Goal: Task Accomplishment & Management: Manage account settings

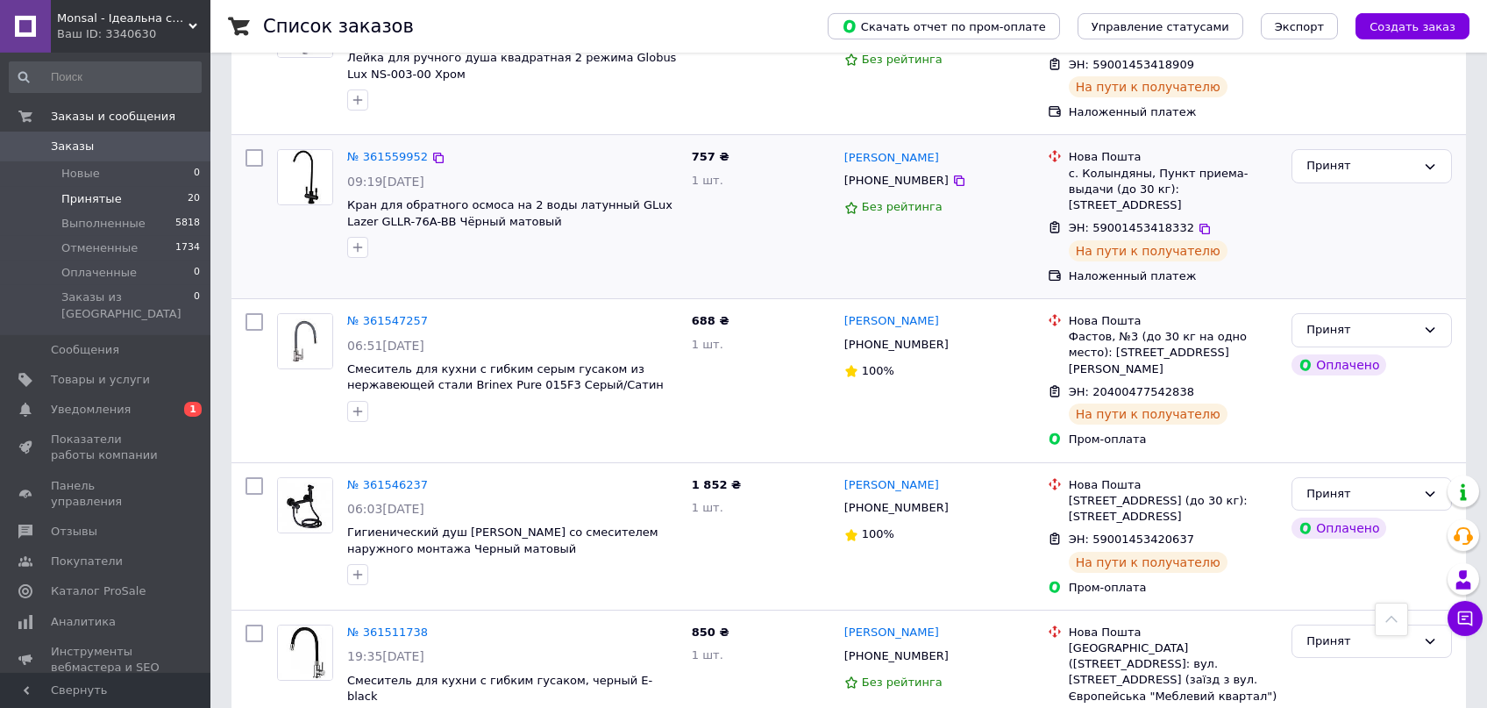
scroll to position [186, 0]
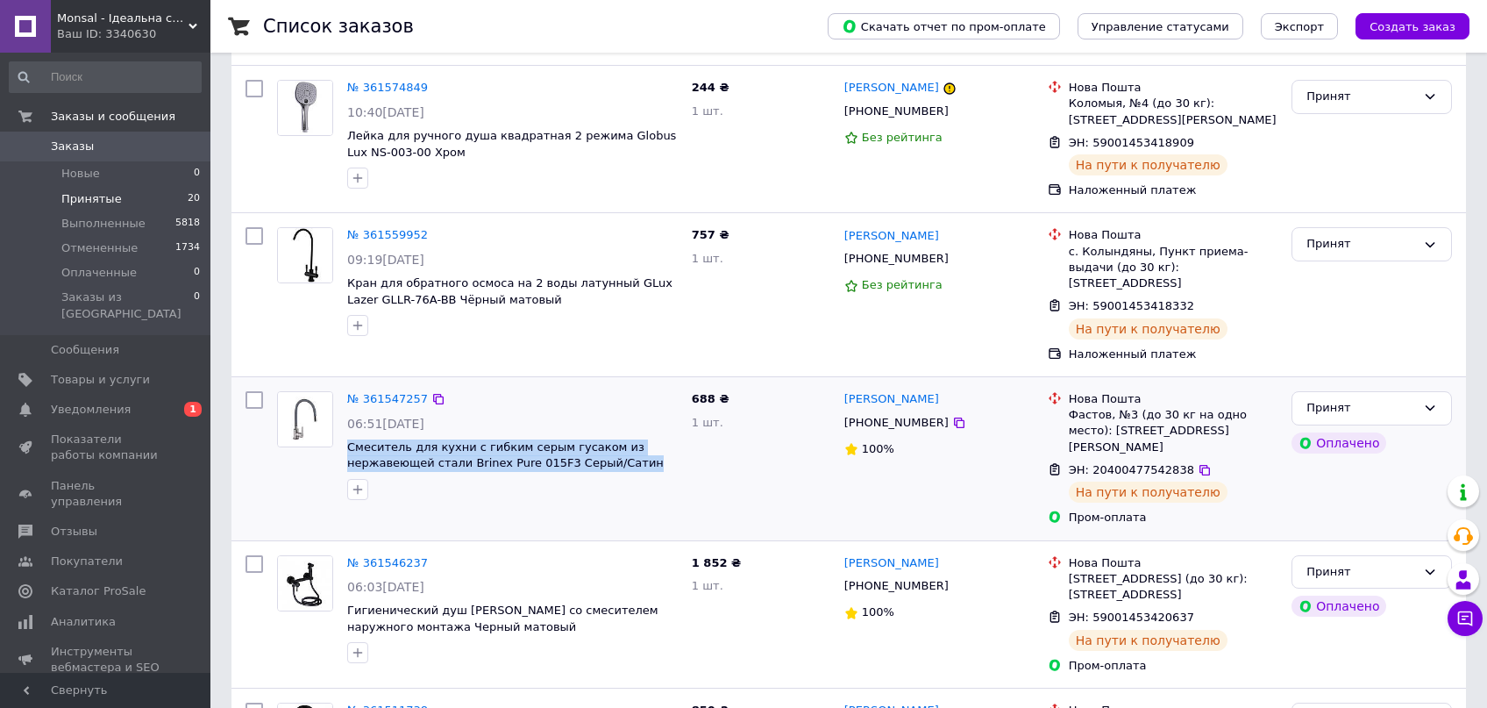
drag, startPoint x: 644, startPoint y: 452, endPoint x: 345, endPoint y: 430, distance: 299.9
click at [347, 439] on span "Смеситель для кухни с гибким серым гусаком из нержавеющей стали Brinex Pure 015…" at bounding box center [512, 455] width 331 height 32
copy span "Смеситель для кухни с гибким серым гусаком из нержавеющей стали Brinex Pure 015…"
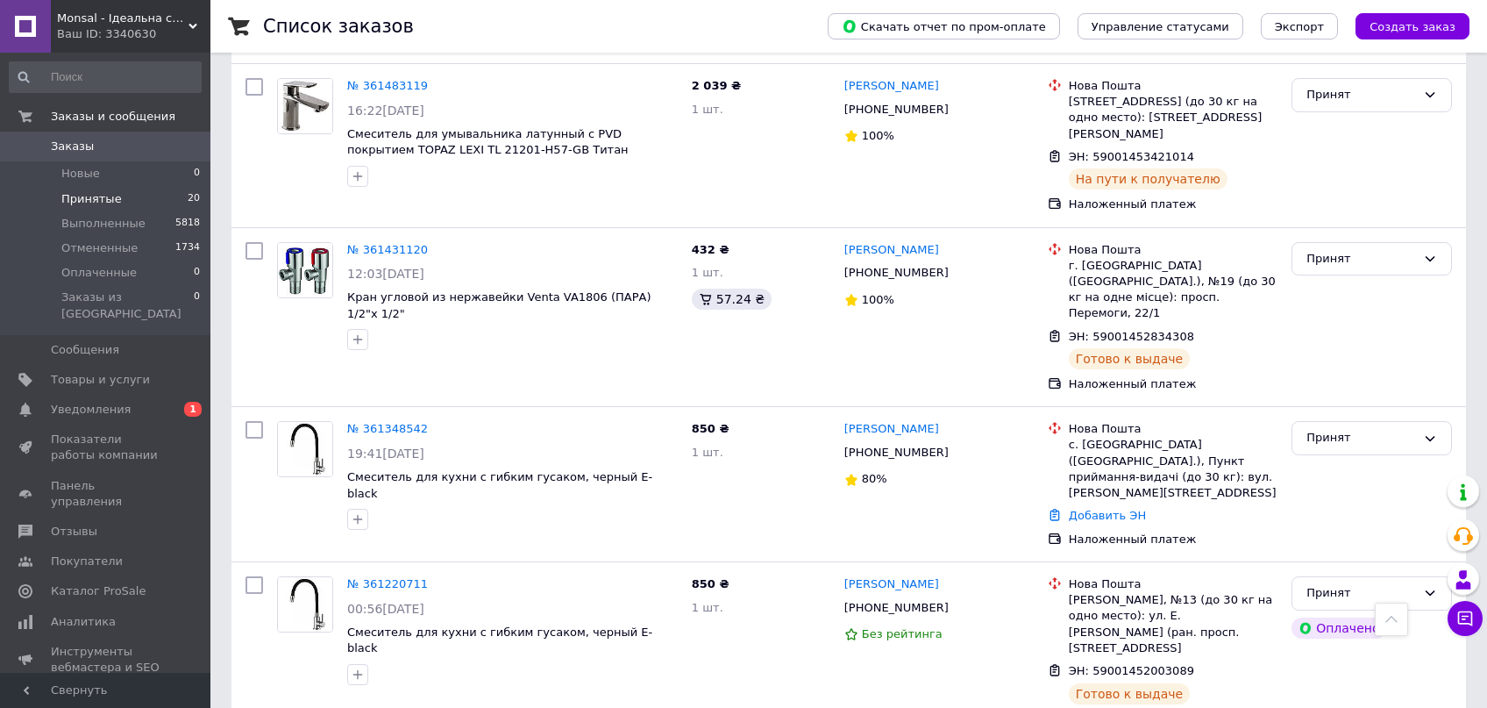
scroll to position [757, 0]
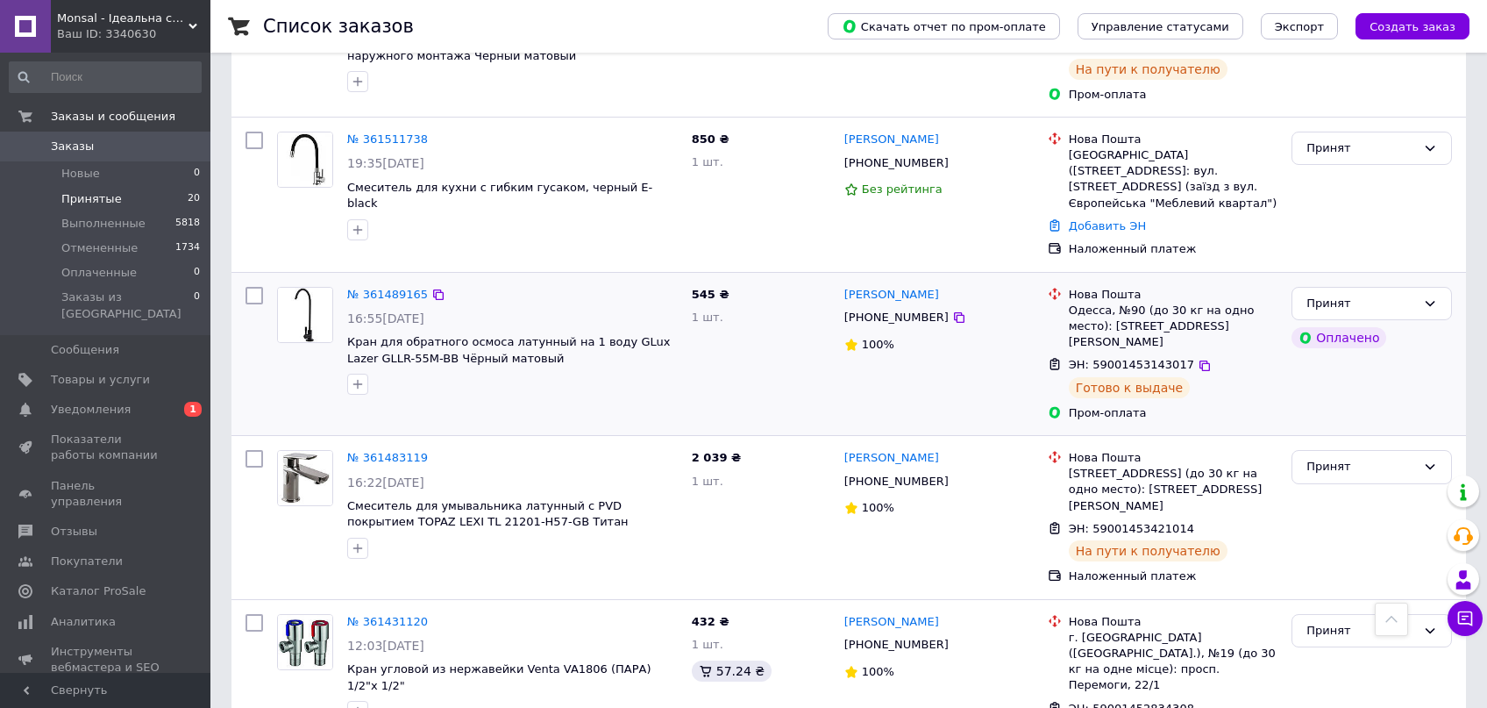
click at [531, 334] on span "Кран для обратного осмоса латунный на 1 воду GLux Lazer GLLR-55M-BB Чёрный мато…" at bounding box center [512, 350] width 331 height 32
drag, startPoint x: 531, startPoint y: 315, endPoint x: 389, endPoint y: 296, distance: 142.5
click at [347, 334] on span "Кран для обратного осмоса латунный на 1 воду GLux Lazer GLLR-55M-BB Чёрный мато…" at bounding box center [512, 350] width 331 height 32
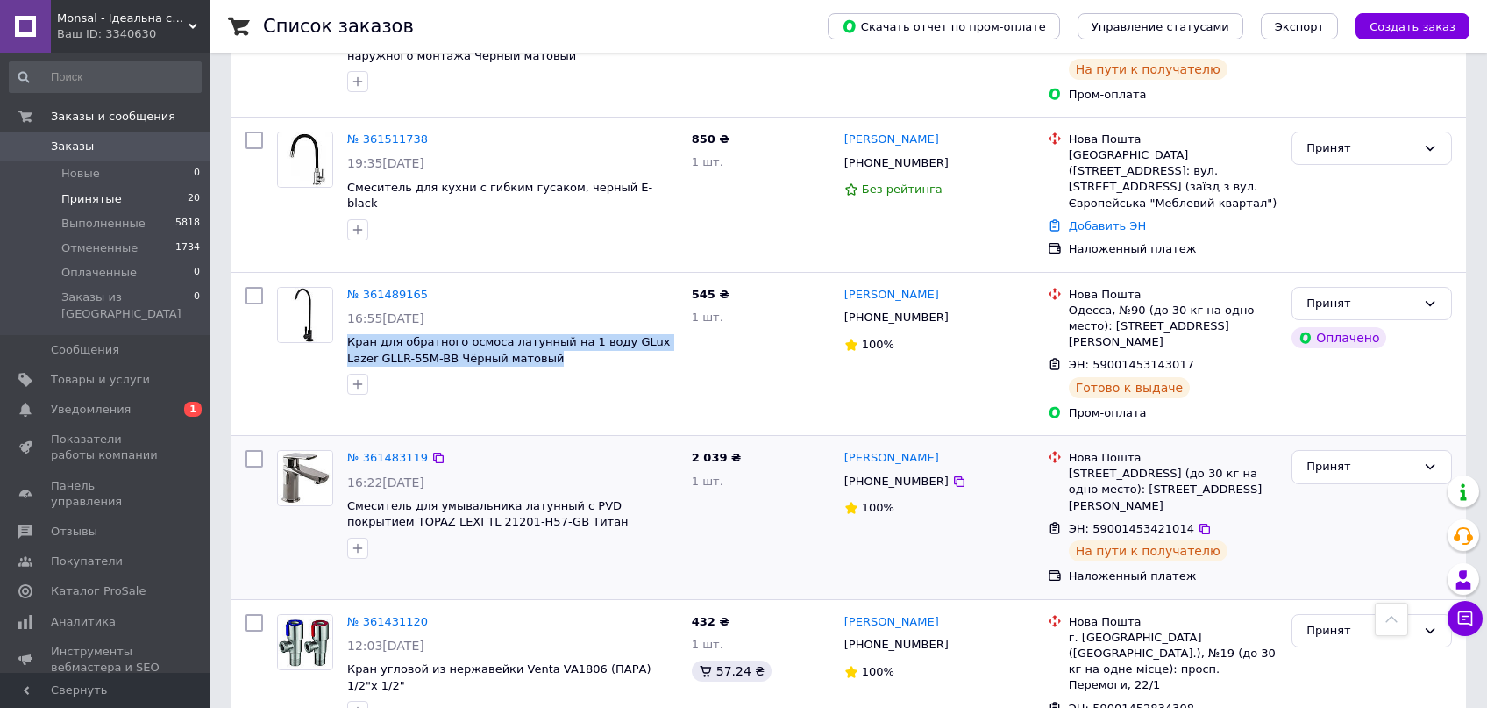
copy span "Кран для обратного осмоса латунный на 1 воду GLux Lazer GLLR-55M-BB Чёрный мато…"
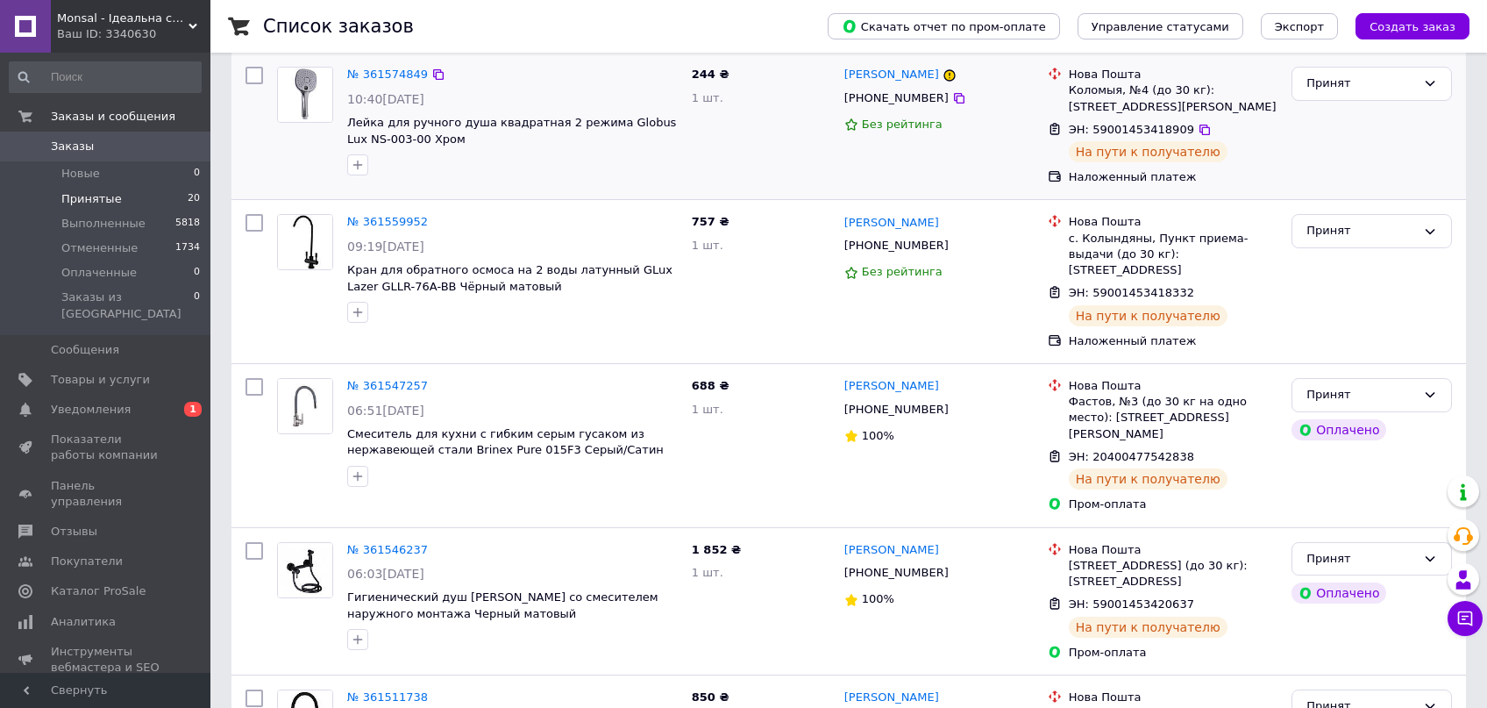
scroll to position [0, 0]
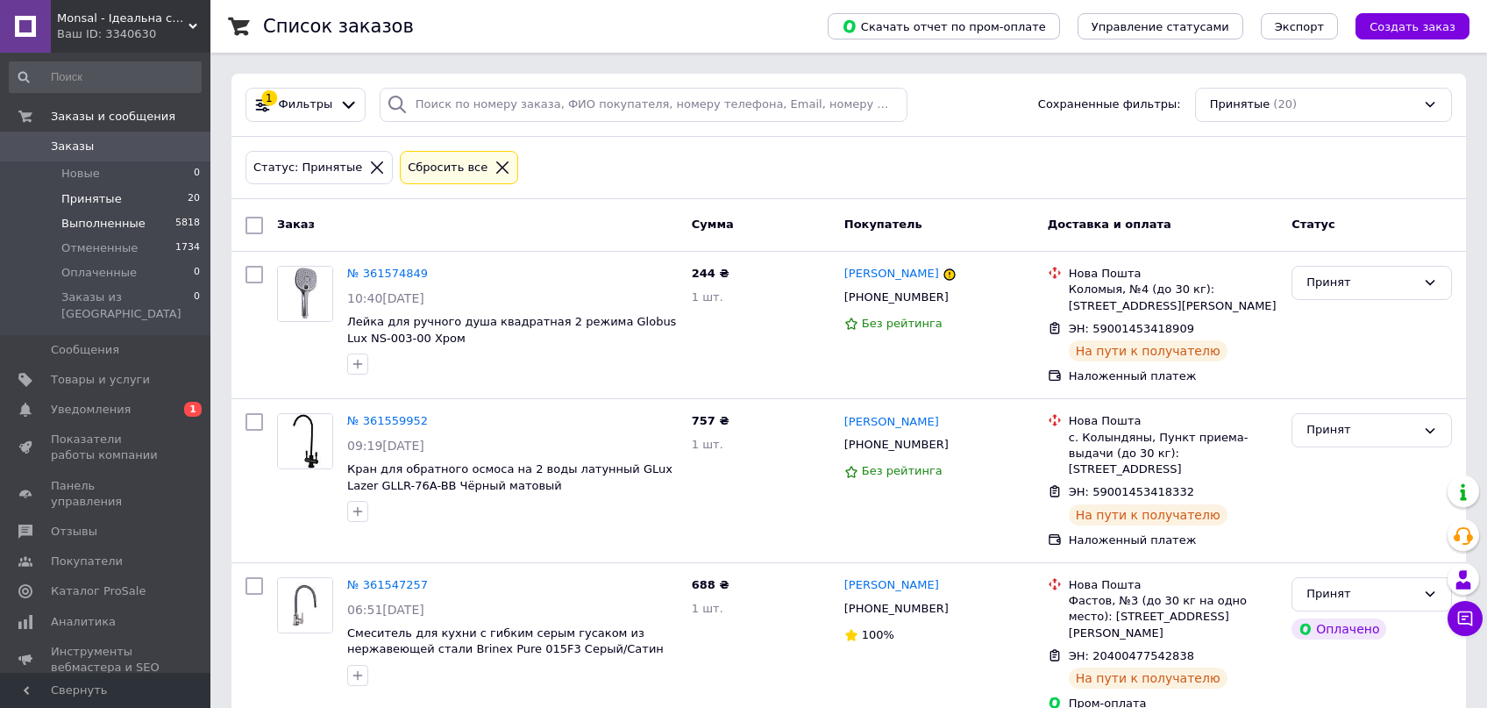
click at [92, 225] on span "Выполненные" at bounding box center [103, 224] width 84 height 16
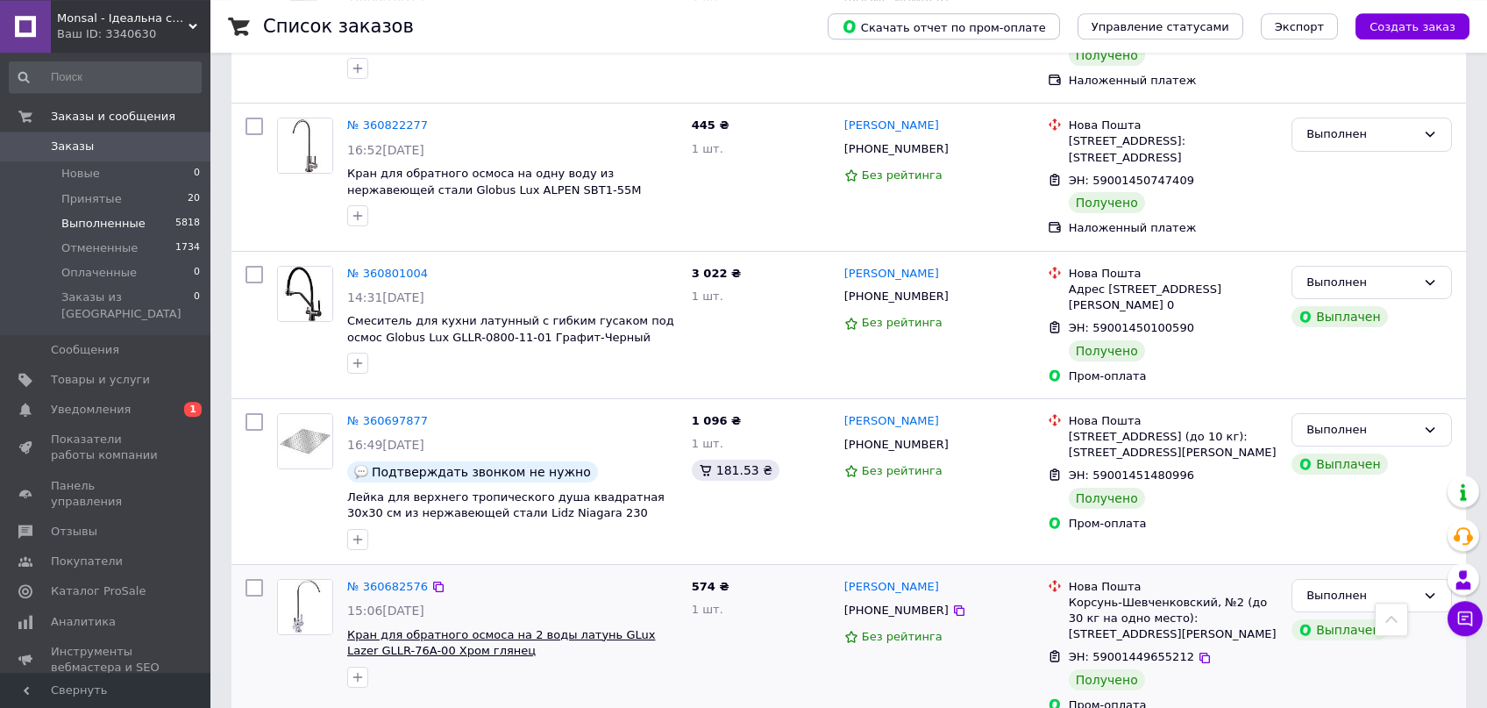
scroll to position [2231, 0]
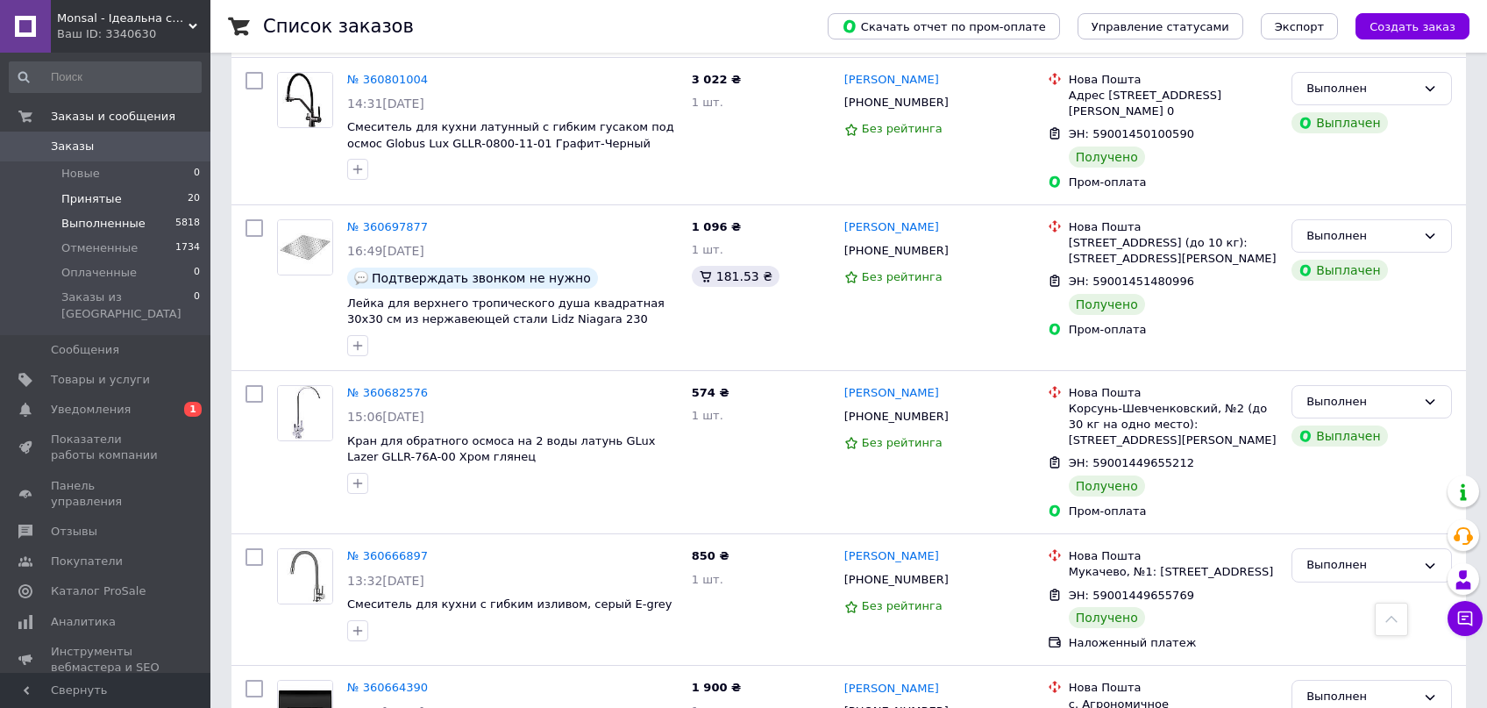
click at [92, 203] on span "Принятые" at bounding box center [91, 199] width 61 height 16
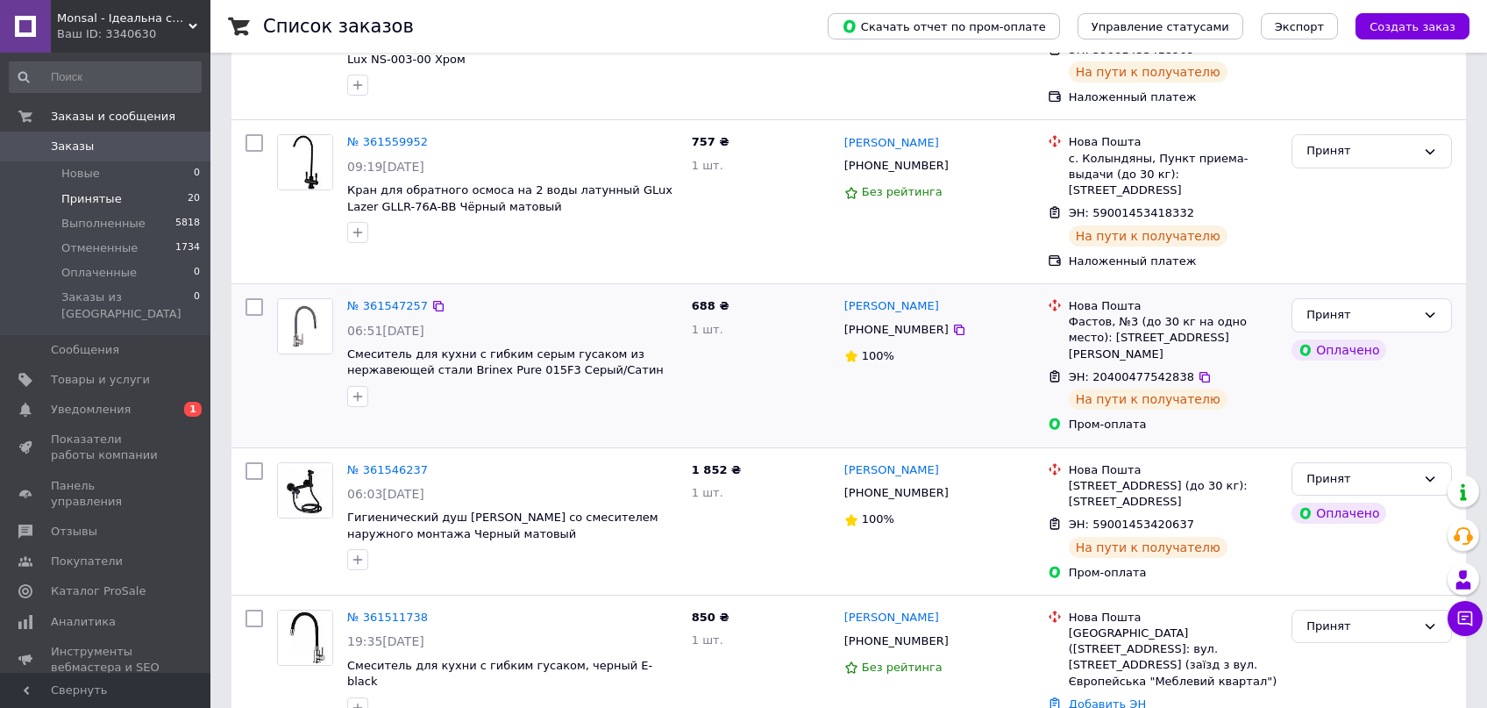
scroll to position [465, 0]
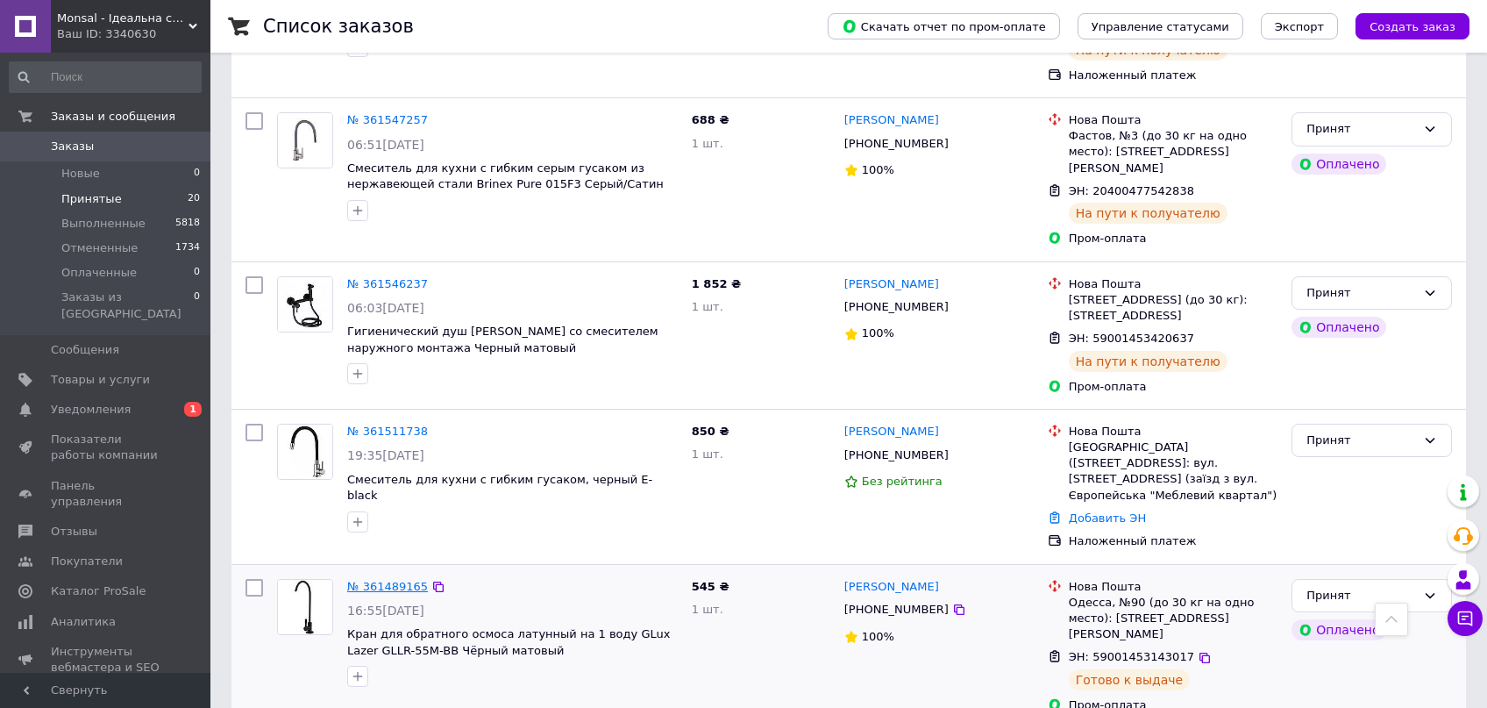
click at [381, 580] on link "№ 361489165" at bounding box center [387, 586] width 81 height 13
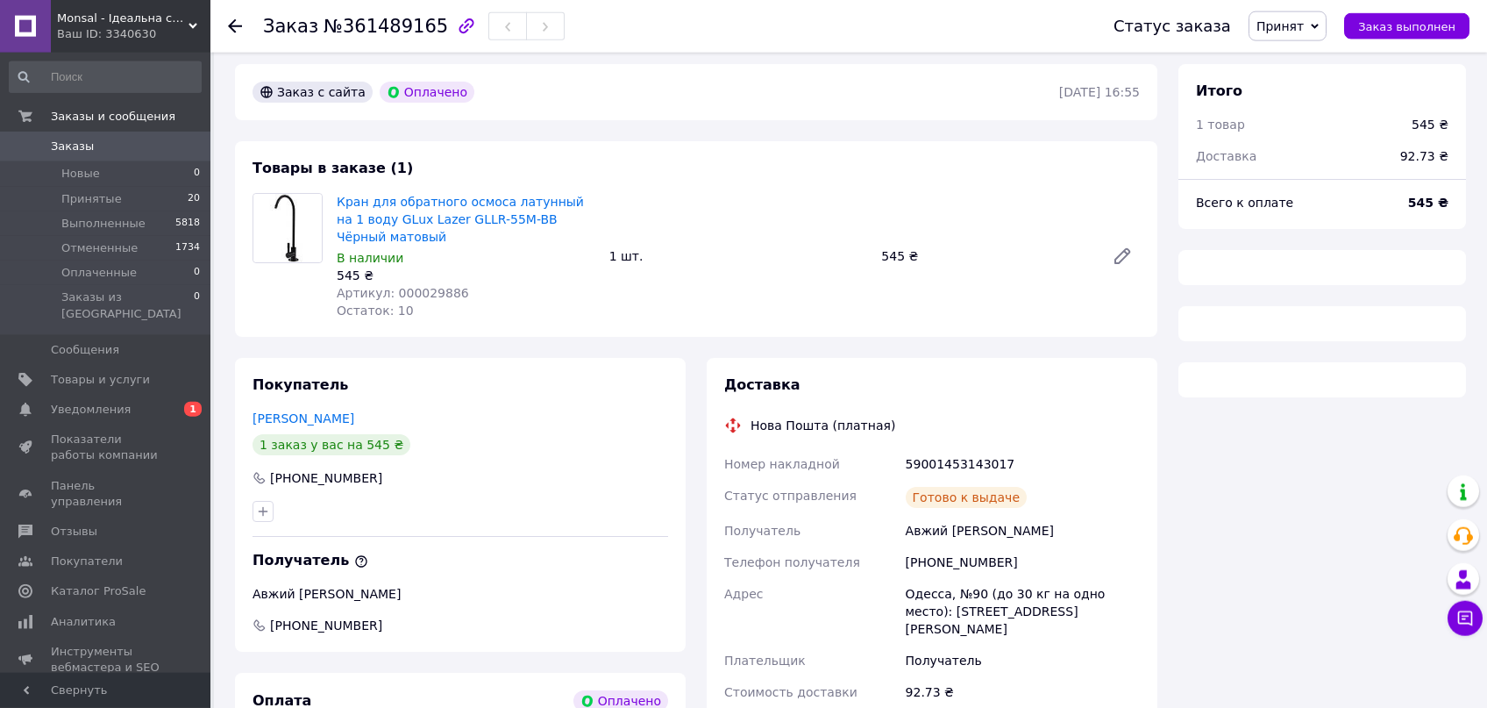
scroll to position [93, 0]
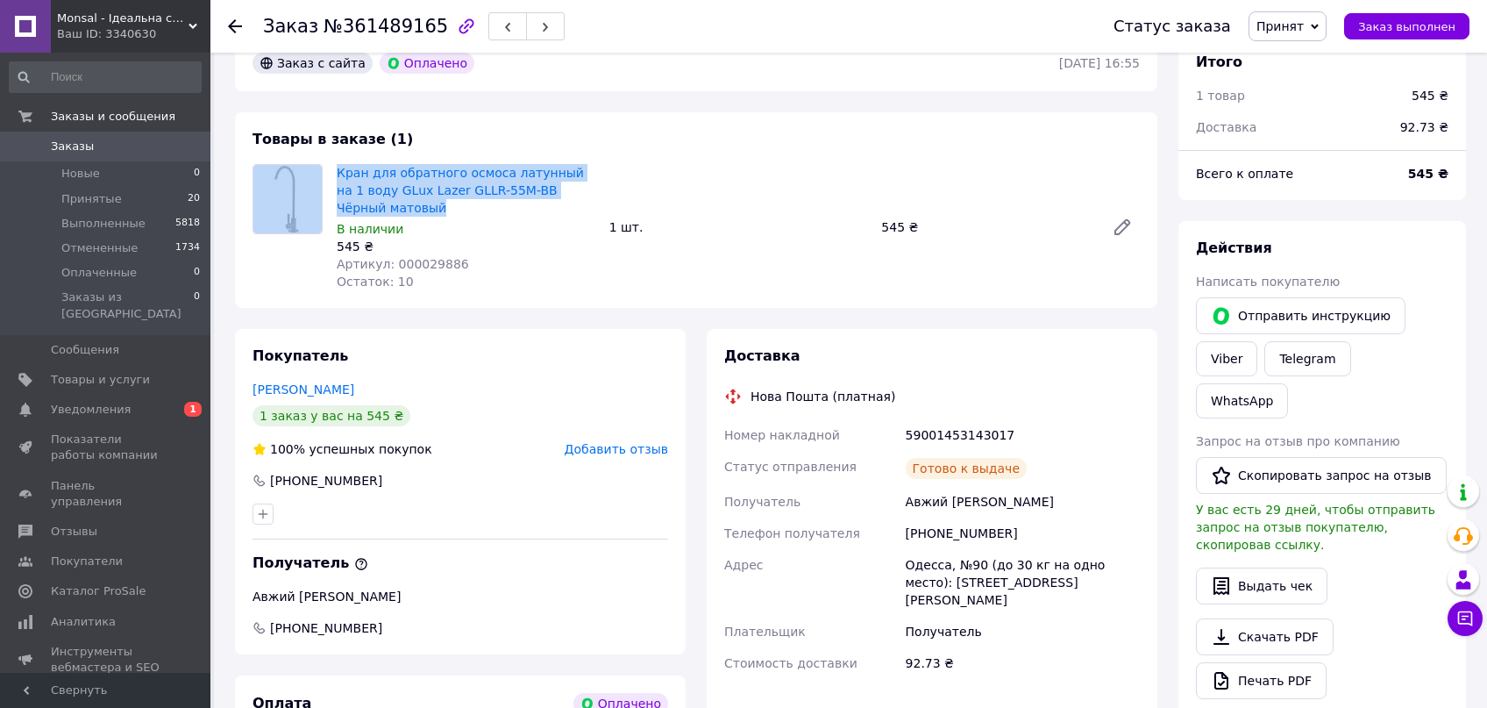
drag, startPoint x: 400, startPoint y: 209, endPoint x: 320, endPoint y: 173, distance: 87.5
click at [319, 173] on div "Кран для обратного осмоса латунный на 1 воду GLux Lazer GLLR-55M-BB Чёрный мато…" at bounding box center [696, 227] width 901 height 126
copy div "Кран для обратного осмоса латунный на 1 воду GLux Lazer GLLR-55M-BB Чёрный мато…"
click at [75, 198] on span "Принятые" at bounding box center [91, 199] width 61 height 16
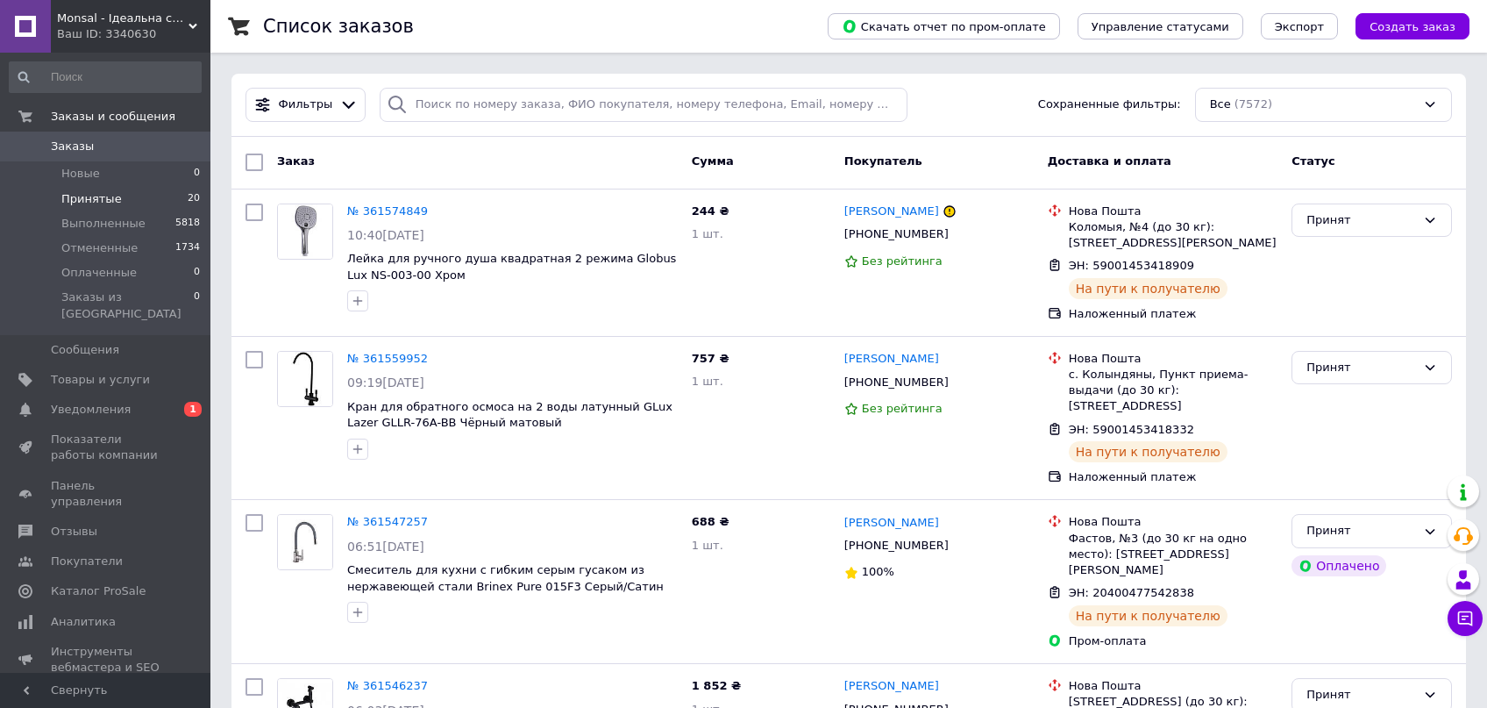
click at [68, 202] on span "Принятые" at bounding box center [91, 199] width 61 height 16
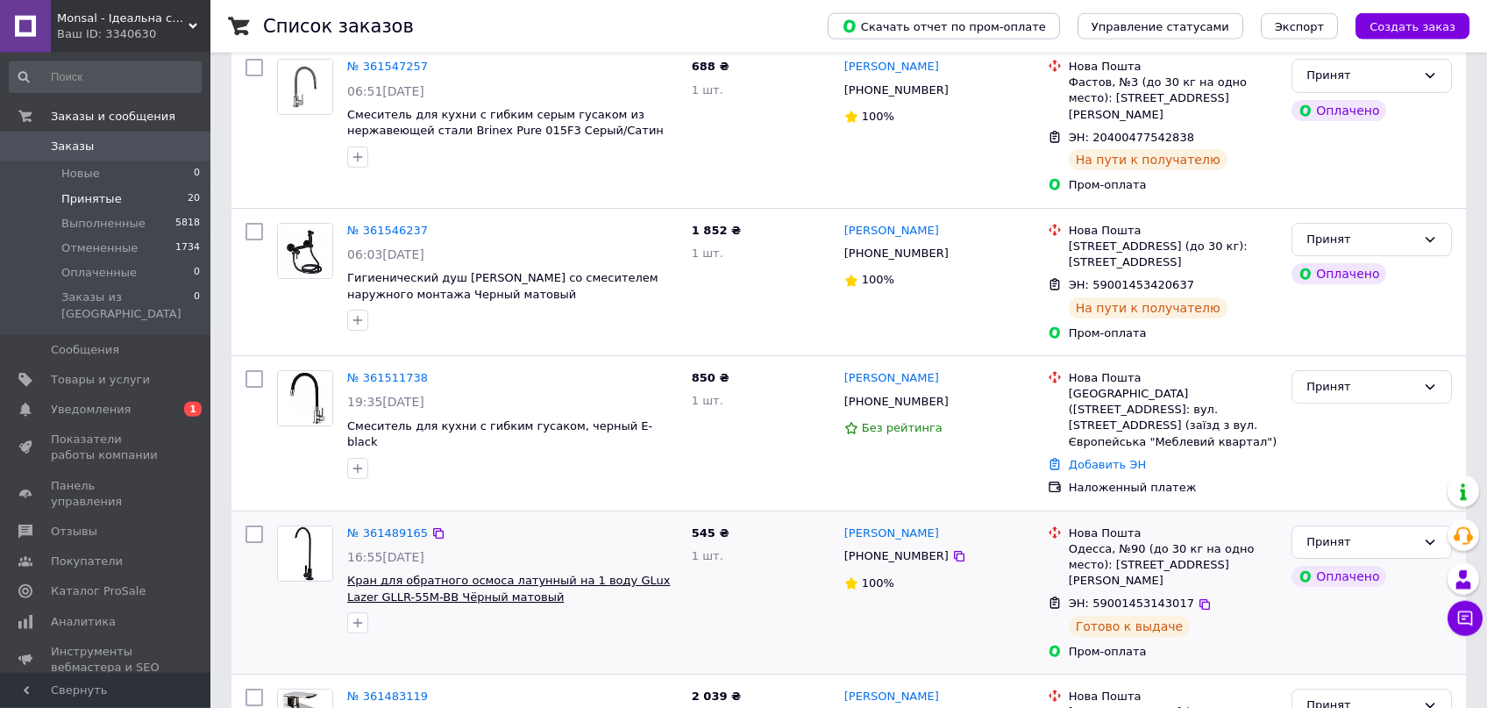
scroll to position [558, 0]
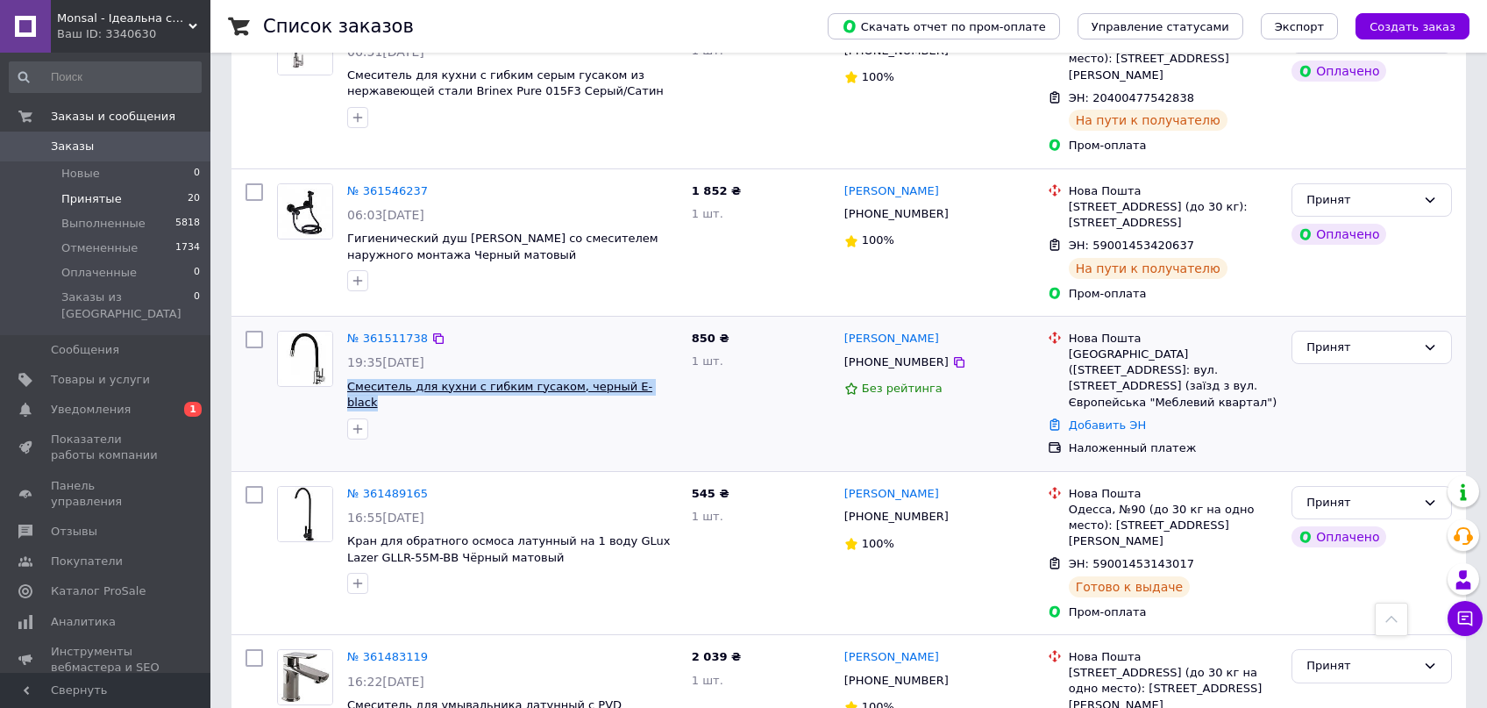
drag, startPoint x: 648, startPoint y: 356, endPoint x: 349, endPoint y: 356, distance: 299.0
click at [349, 379] on span "Смеситель для кухни с гибким гусаком, черный E-black" at bounding box center [512, 395] width 331 height 32
copy span "Смеситель для кухни с гибким гусаком, черный E-black"
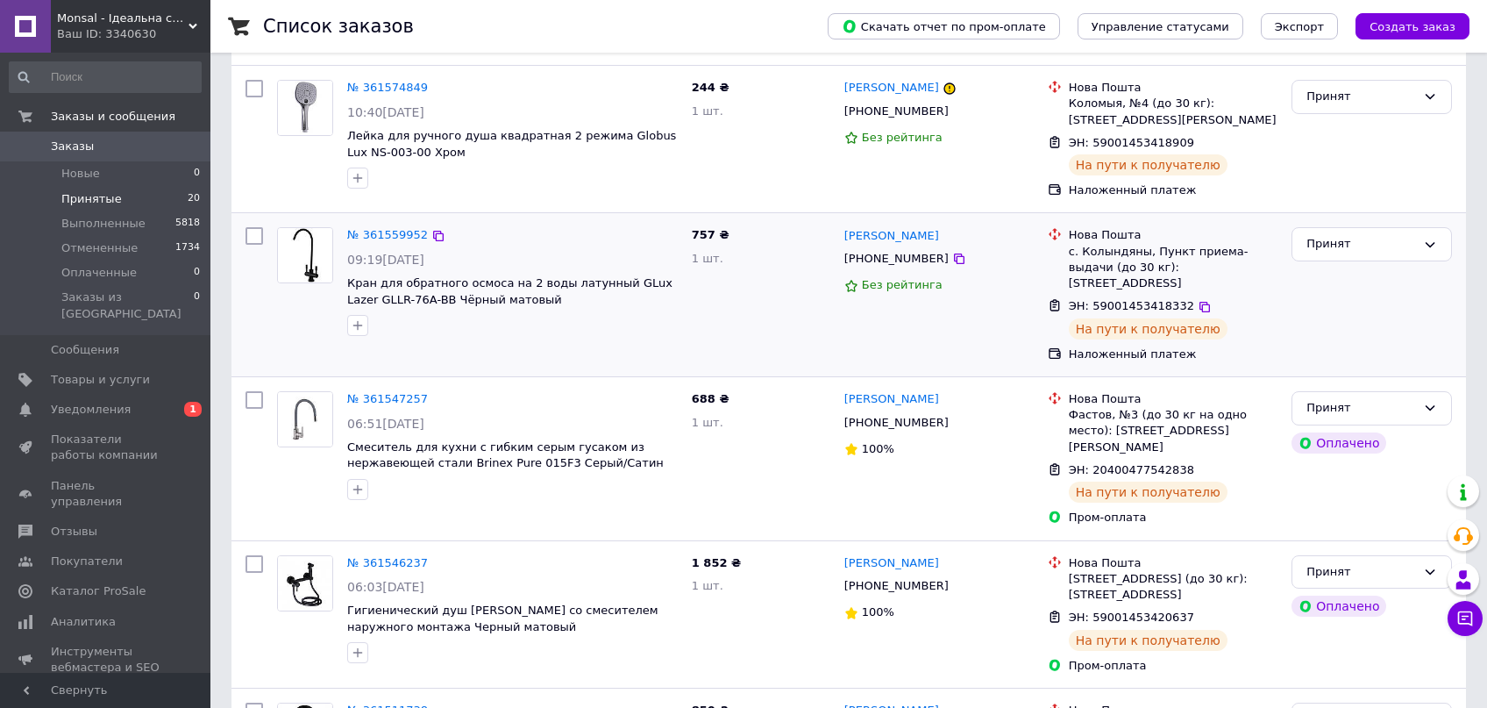
scroll to position [0, 0]
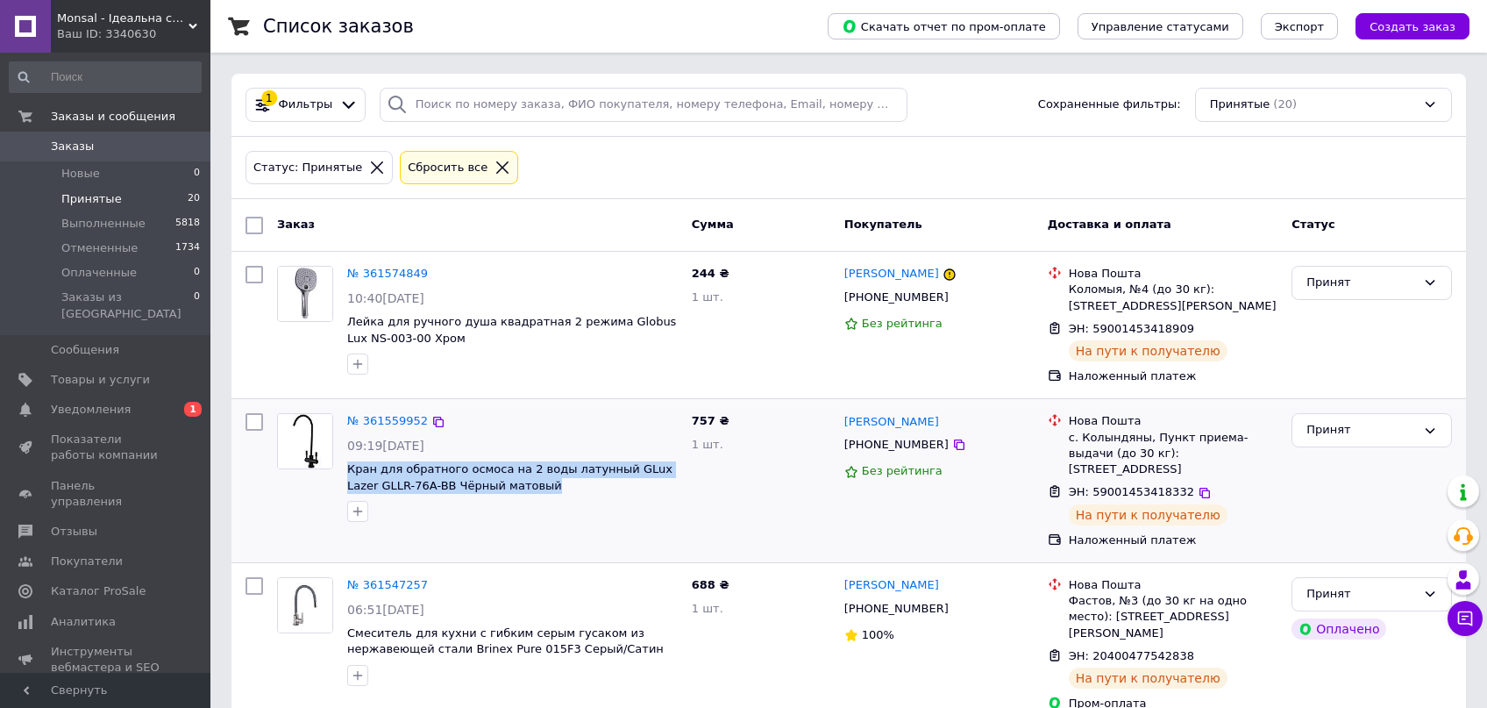
drag, startPoint x: 545, startPoint y: 491, endPoint x: 346, endPoint y: 473, distance: 199.0
click at [347, 473] on span "Кран для обратного осмоса на 2 воды латунный GLux Lazer GLLR-76A-BB Чёрный мато…" at bounding box center [512, 477] width 331 height 32
copy span "Кран для обратного осмоса на 2 воды латунный GLux Lazer GLLR-76A-BB Чёрный мато…"
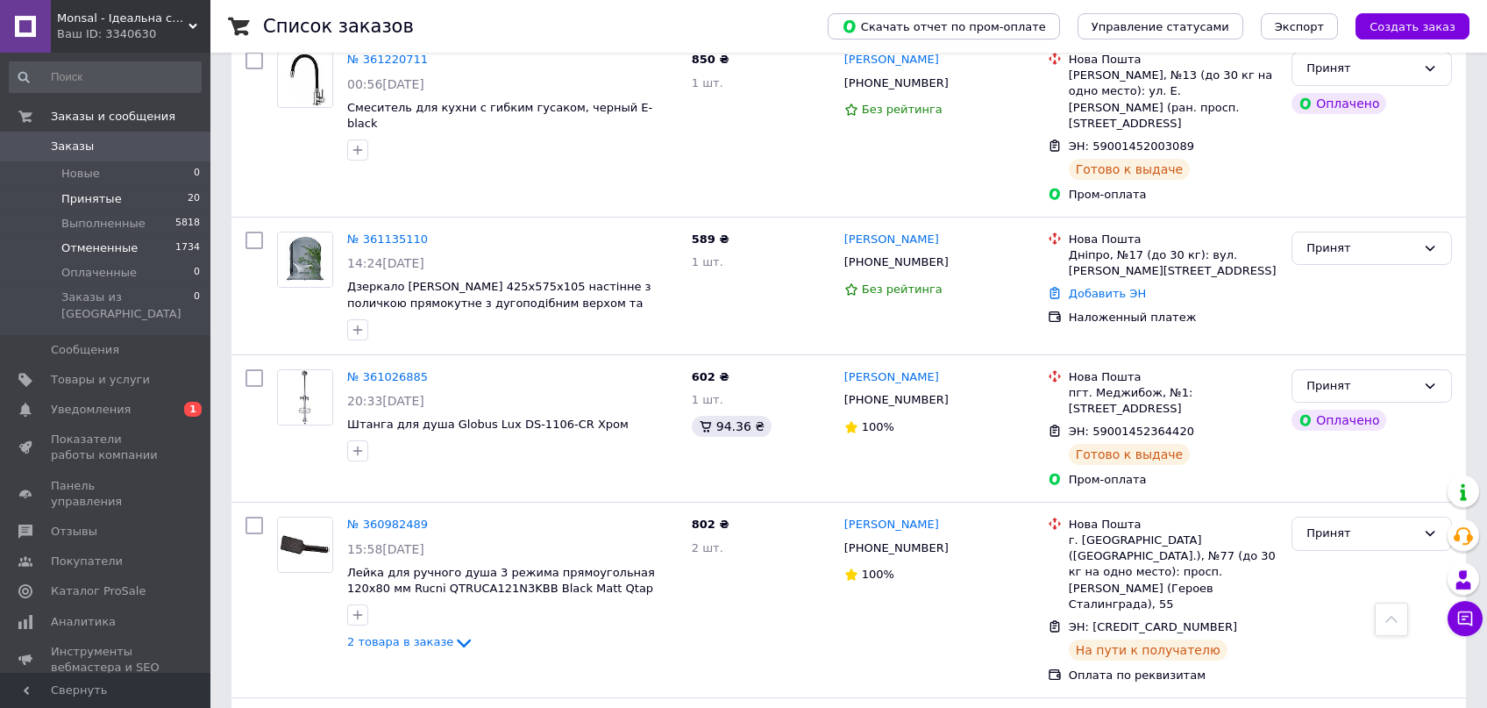
scroll to position [1261, 0]
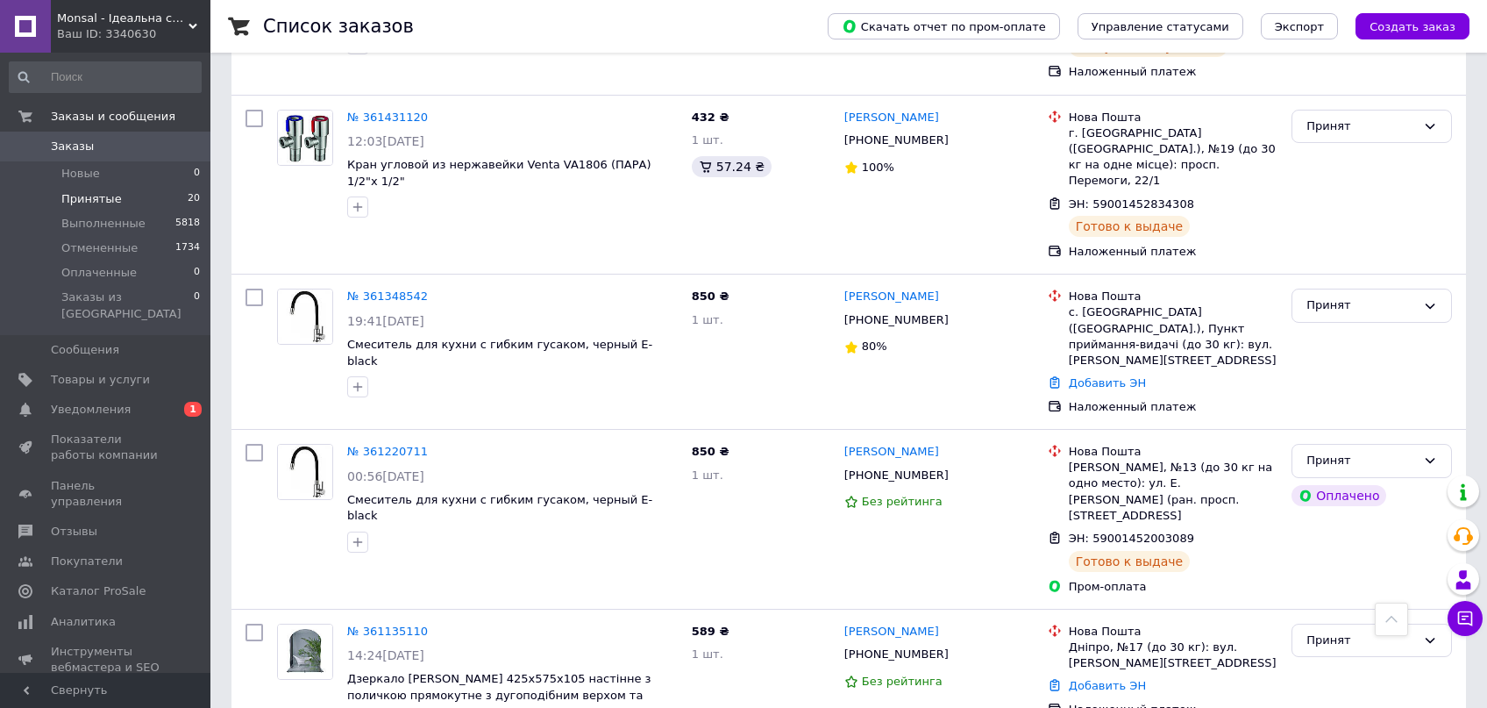
click at [86, 203] on span "Принятые" at bounding box center [91, 199] width 61 height 16
click at [96, 227] on span "Выполненные" at bounding box center [103, 224] width 84 height 16
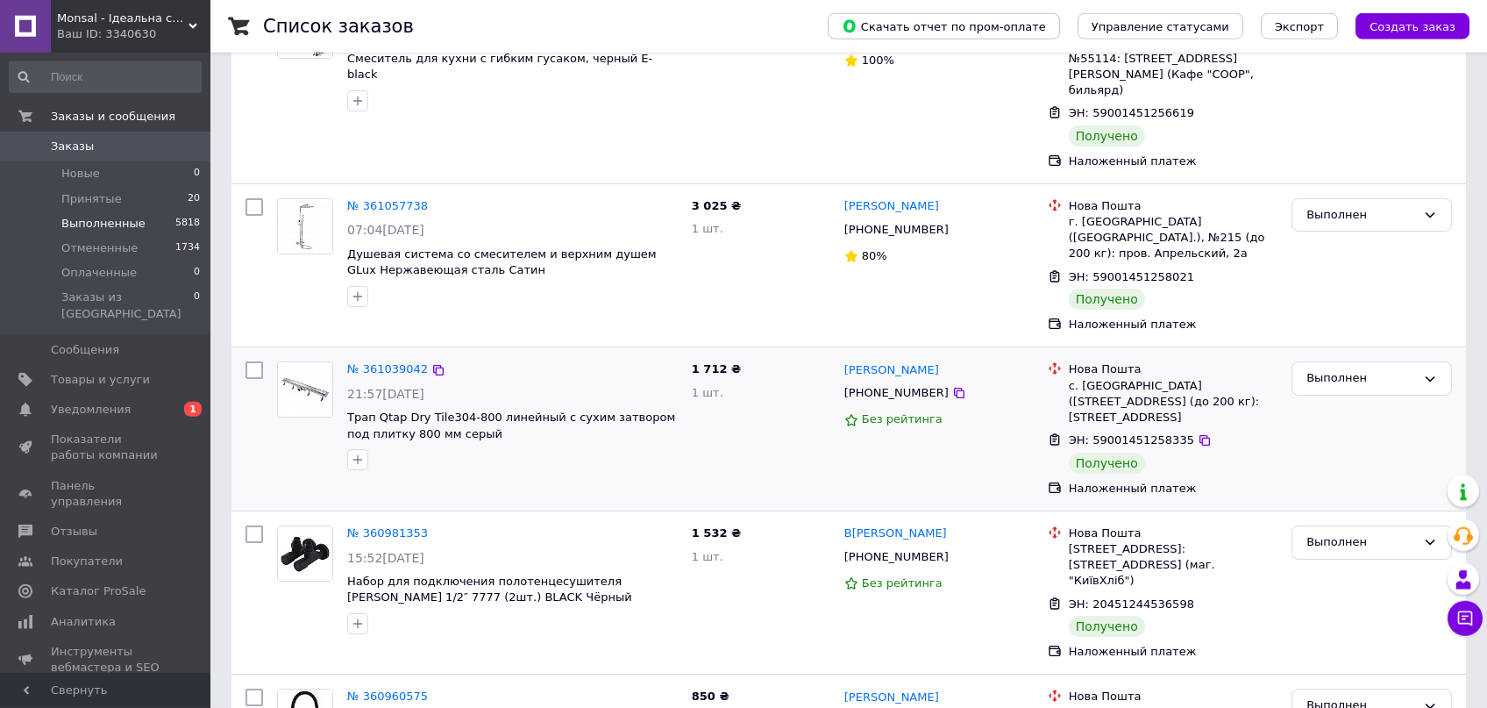
scroll to position [651, 0]
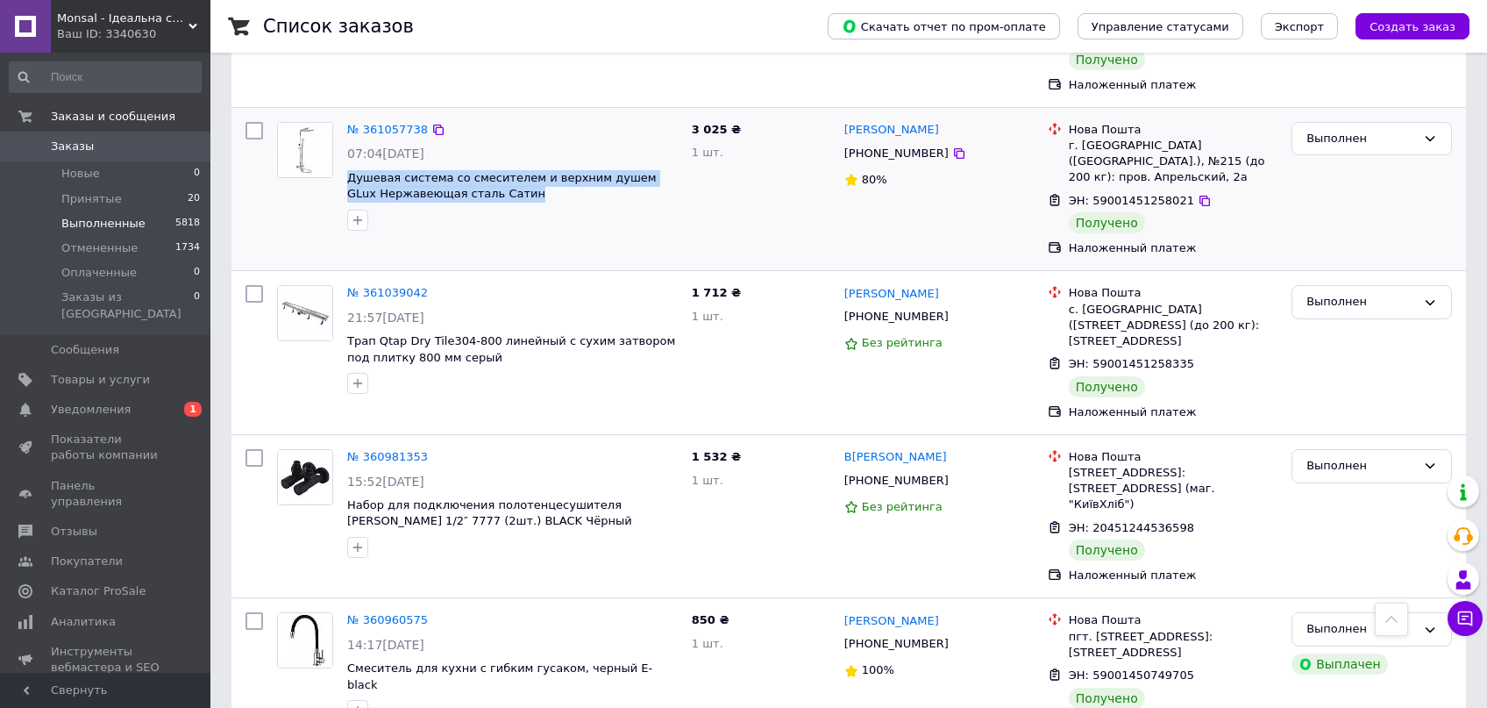
drag, startPoint x: 508, startPoint y: 146, endPoint x: 346, endPoint y: 130, distance: 162.2
click at [347, 170] on span "Душевая система со смесителем и верхним душем GLux Нержавеющая сталь Сатин" at bounding box center [512, 186] width 331 height 32
copy span "Душевая система со смесителем и верхним душем GLux Нержавеющая сталь Сатин"
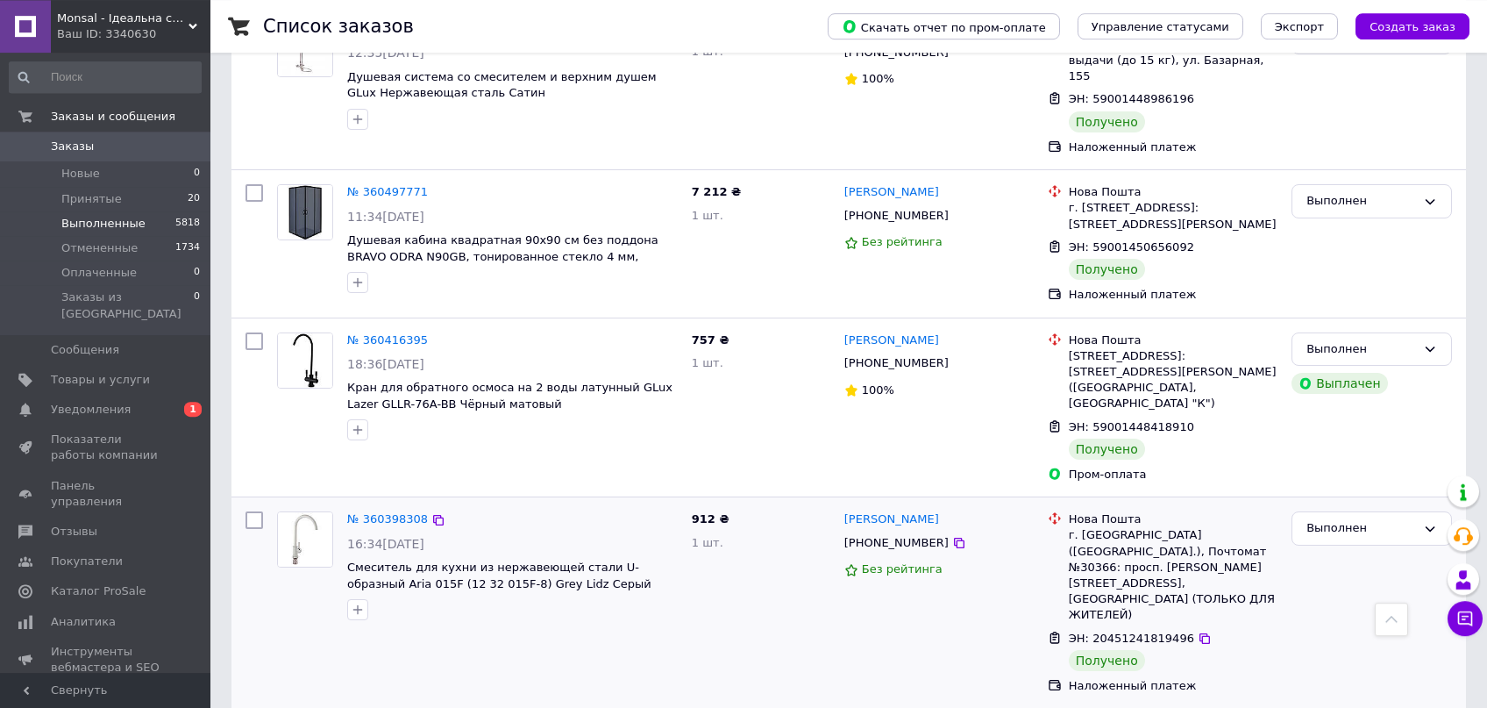
scroll to position [3904, 0]
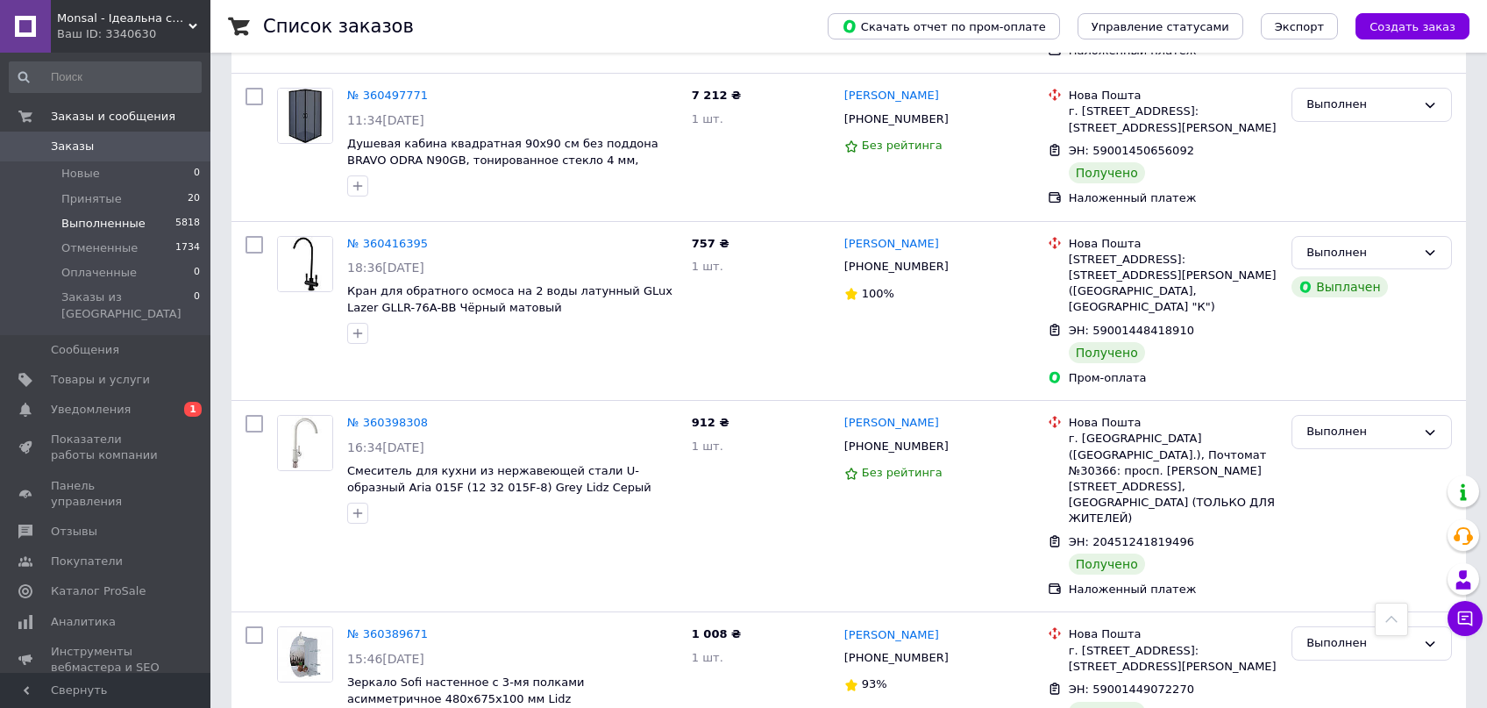
click at [98, 229] on span "Выполненные" at bounding box center [103, 224] width 84 height 16
click at [85, 224] on span "Выполненные" at bounding box center [103, 224] width 84 height 16
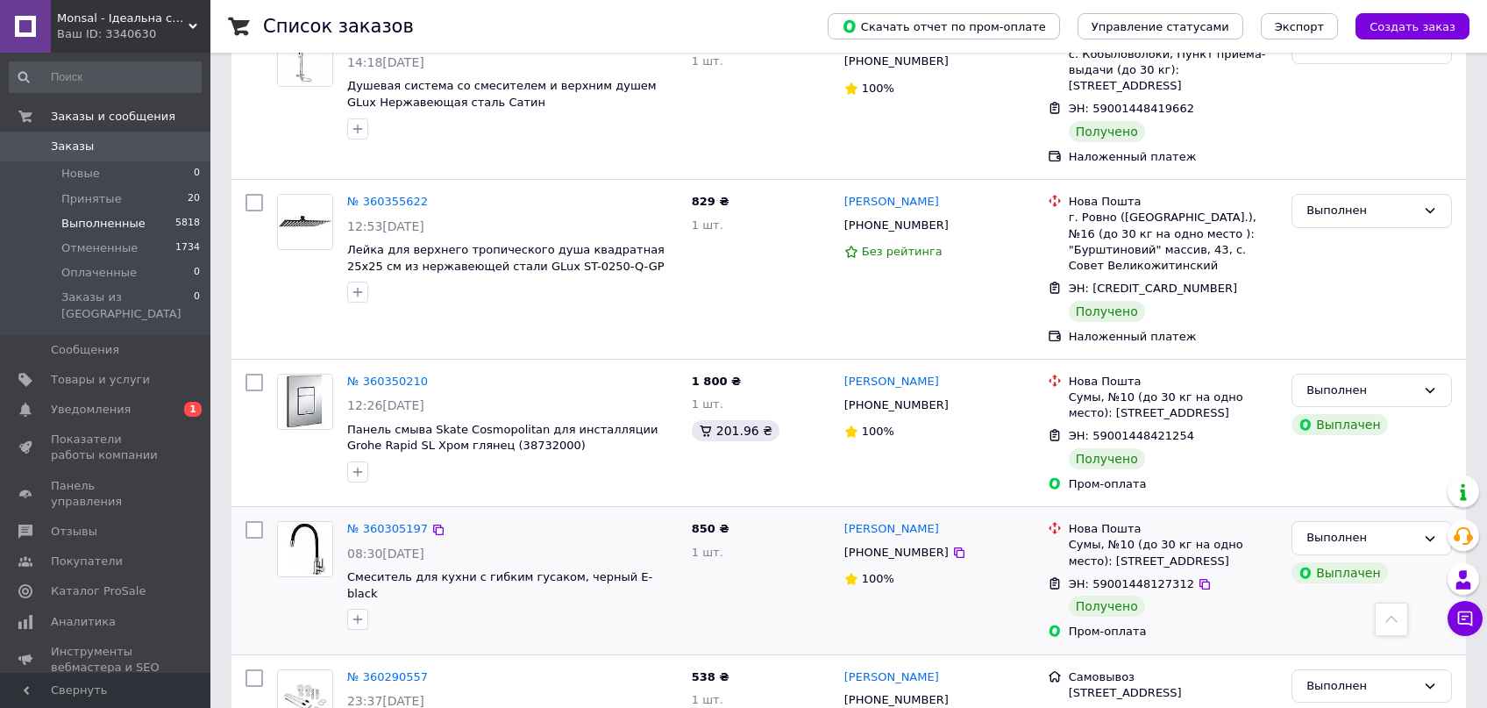
scroll to position [4276, 0]
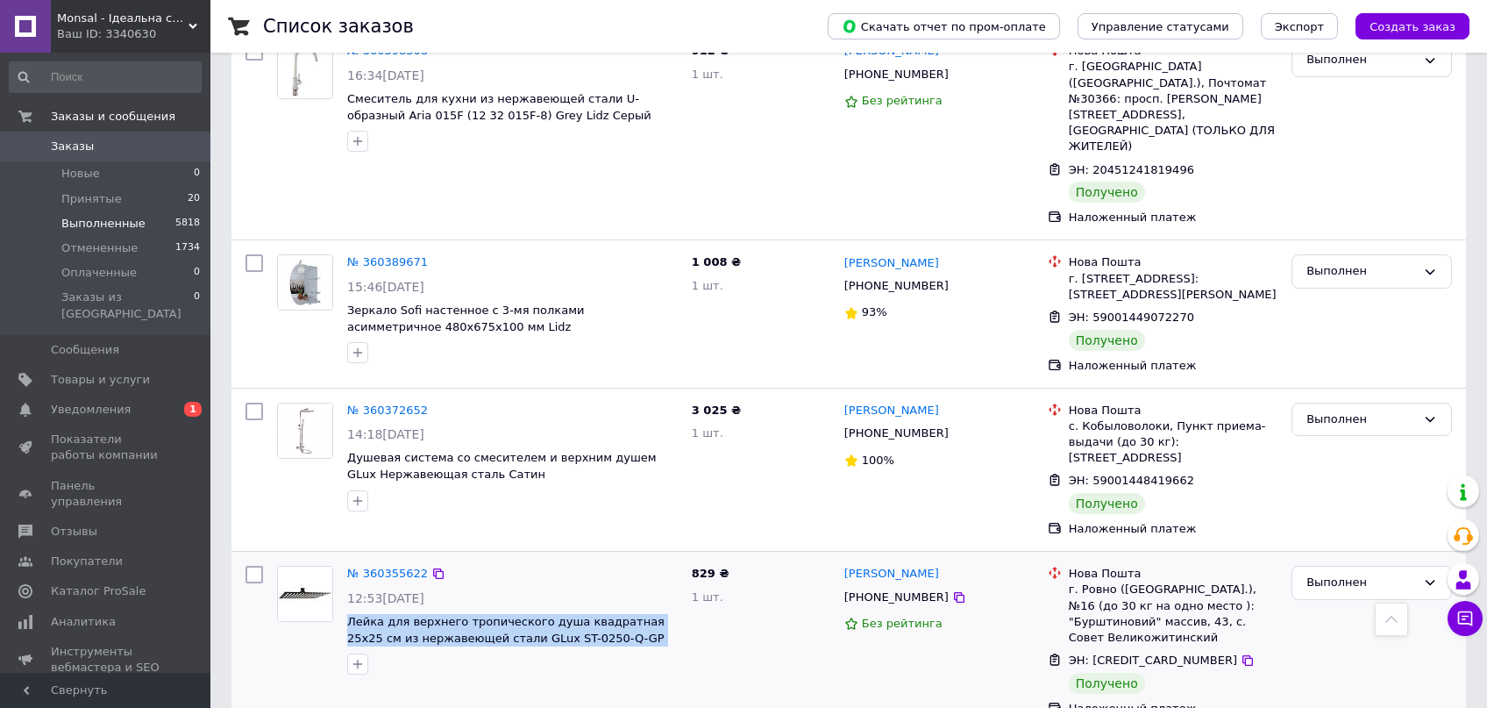
drag, startPoint x: 647, startPoint y: 421, endPoint x: 342, endPoint y: 402, distance: 305.8
click at [347, 614] on span "Лейка для верхнего тропического душа квадратная 25х25 см из нержавеющей стали G…" at bounding box center [512, 630] width 331 height 32
copy span "Лейка для верхнего тропического душа квадратная 25х25 см из нержавеющей стали G…"
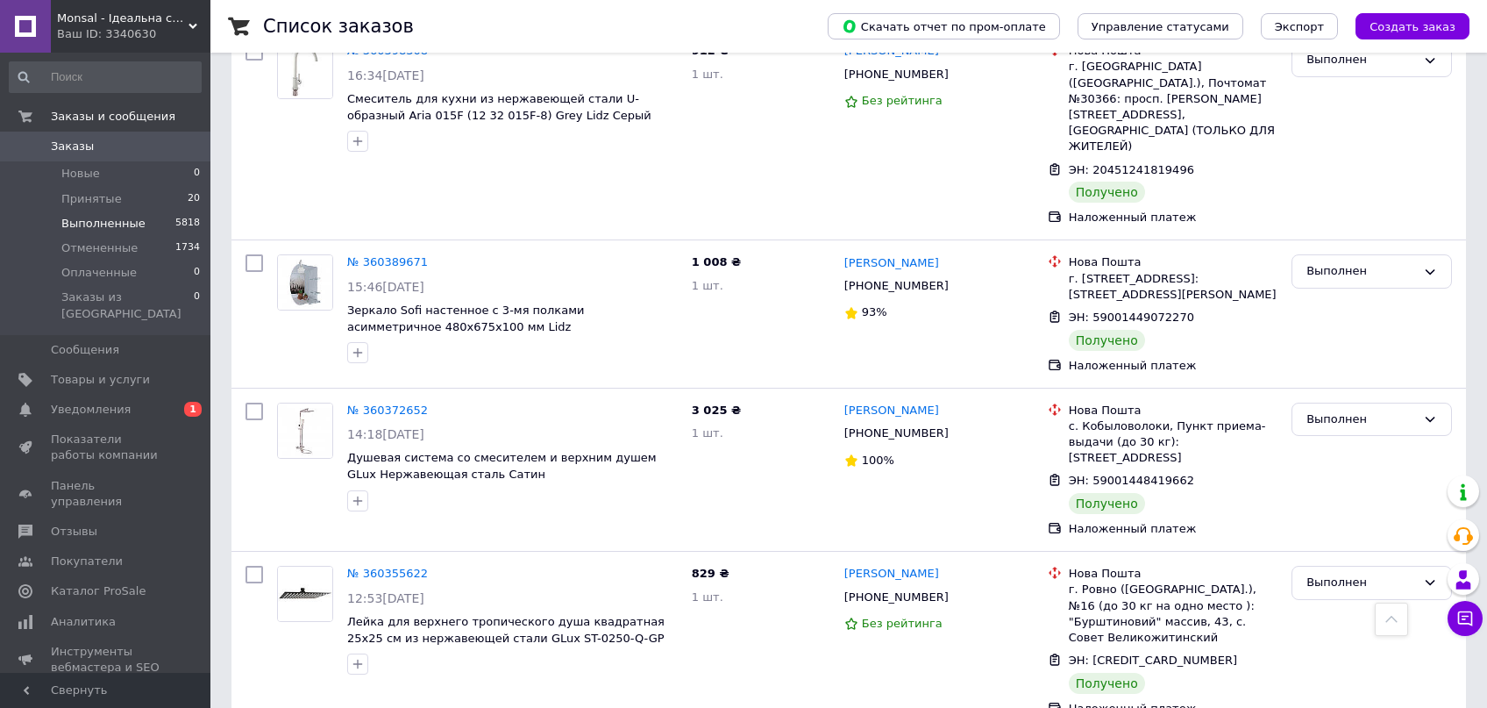
drag, startPoint x: 539, startPoint y: 593, endPoint x: 347, endPoint y: 566, distance: 193.8
copy span "Панель смыва Skate Cosmopolitan для инсталляции Grohe Rapid SL Хром глянец (387…"
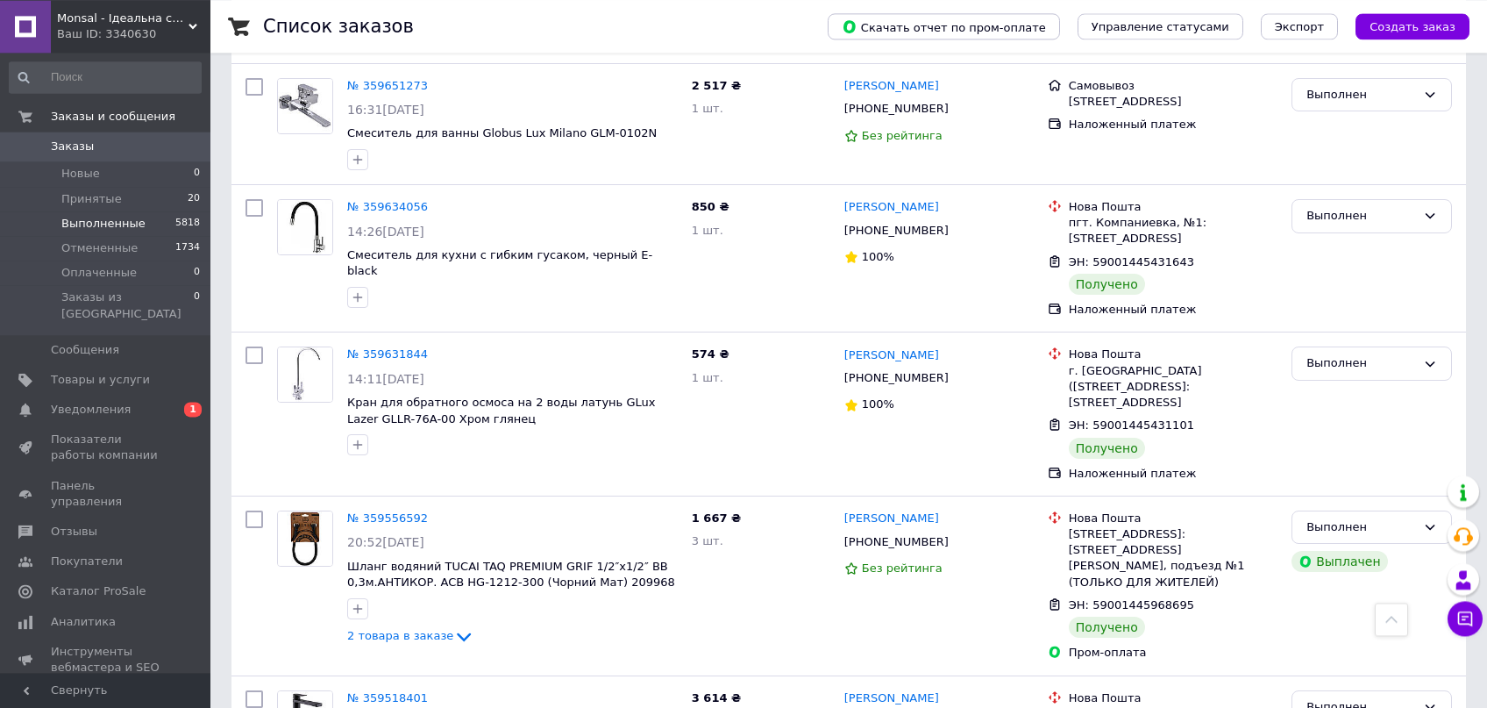
scroll to position [8923, 0]
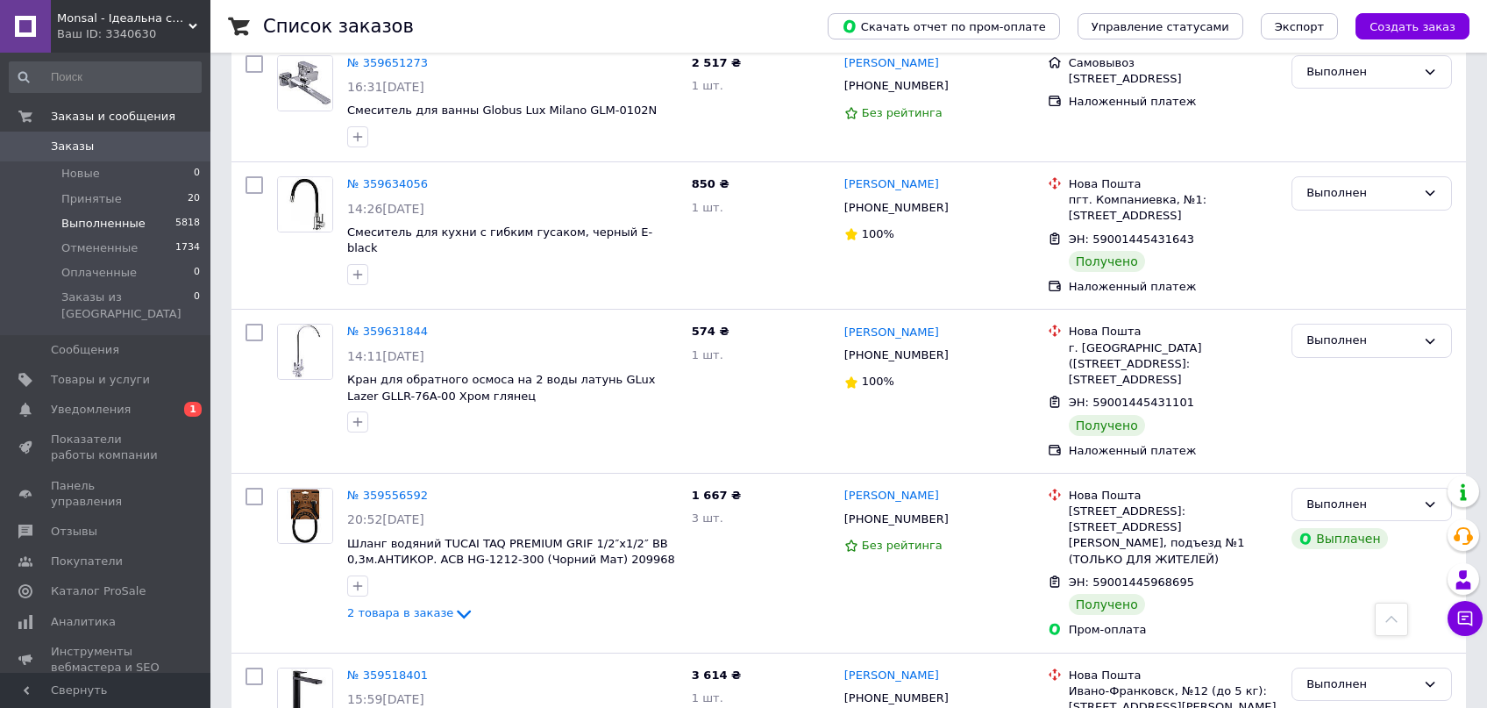
click at [129, 225] on span "Выполненные" at bounding box center [103, 224] width 84 height 16
click at [97, 224] on span "Выполненные" at bounding box center [103, 224] width 84 height 16
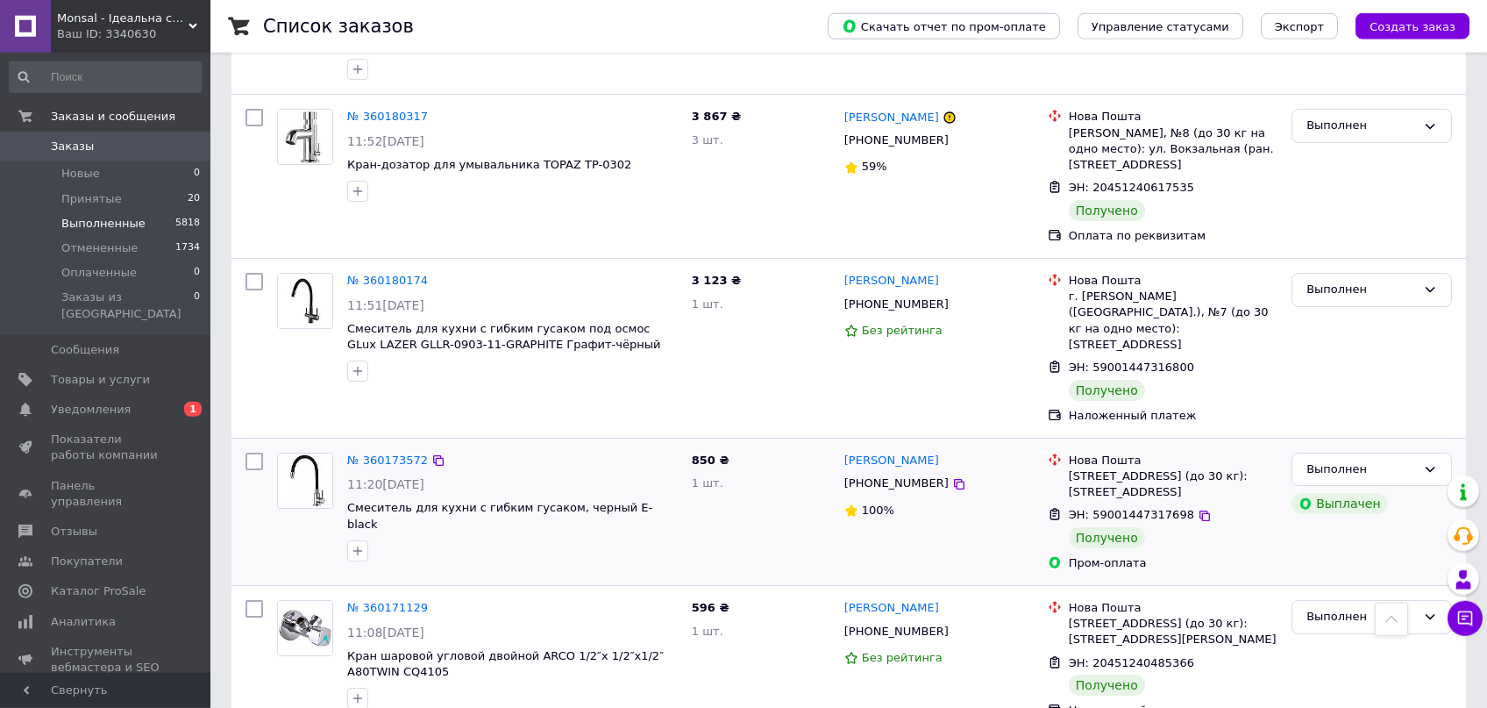
scroll to position [5298, 0]
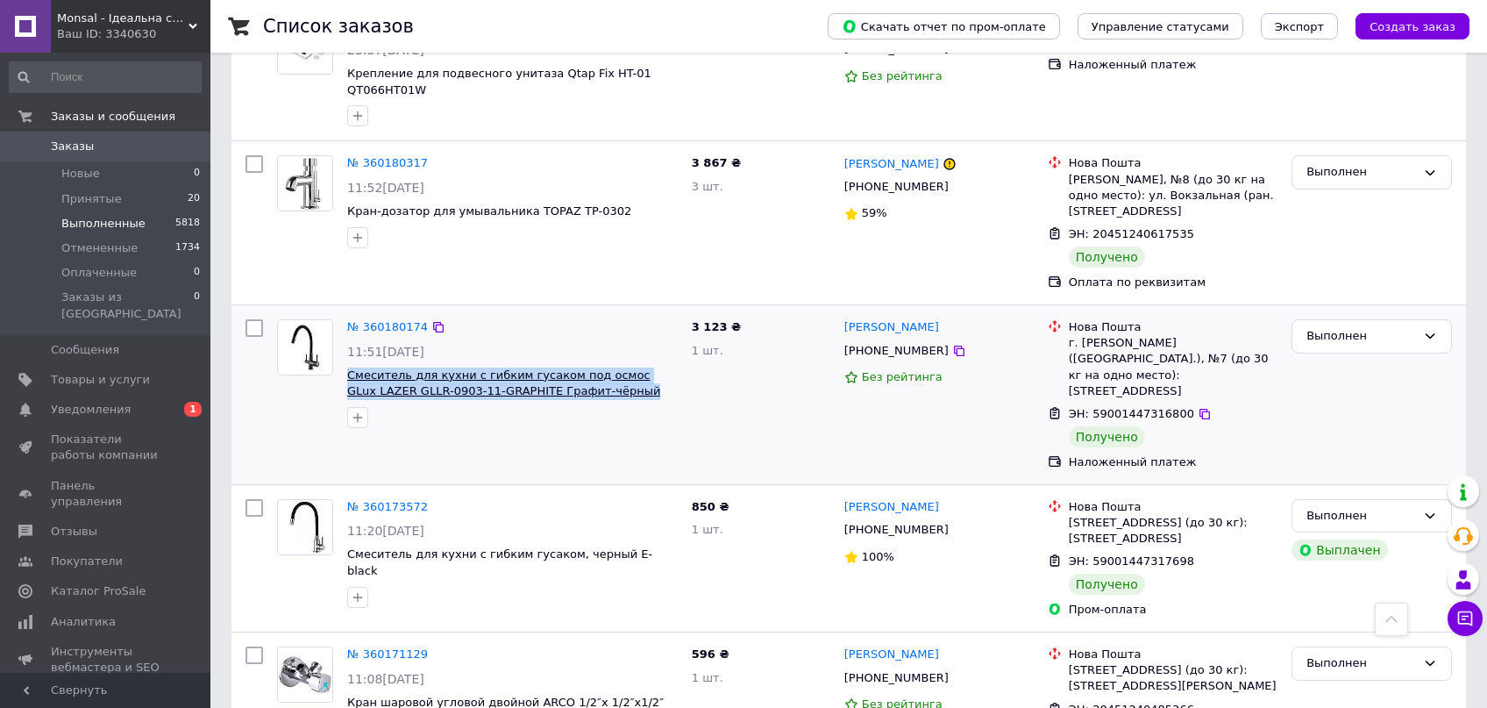
drag, startPoint x: 595, startPoint y: 153, endPoint x: 350, endPoint y: 143, distance: 244.9
click at [350, 367] on span "Смеситель для кухни с гибким гусаком под осмос GLux LAZER GLLR-0903-11-GRAPHITE…" at bounding box center [512, 383] width 331 height 32
copy span "Смеситель для кухни с гибким гусаком под осмос GLux LAZER GLLR-0903-11-GRAPHITE…"
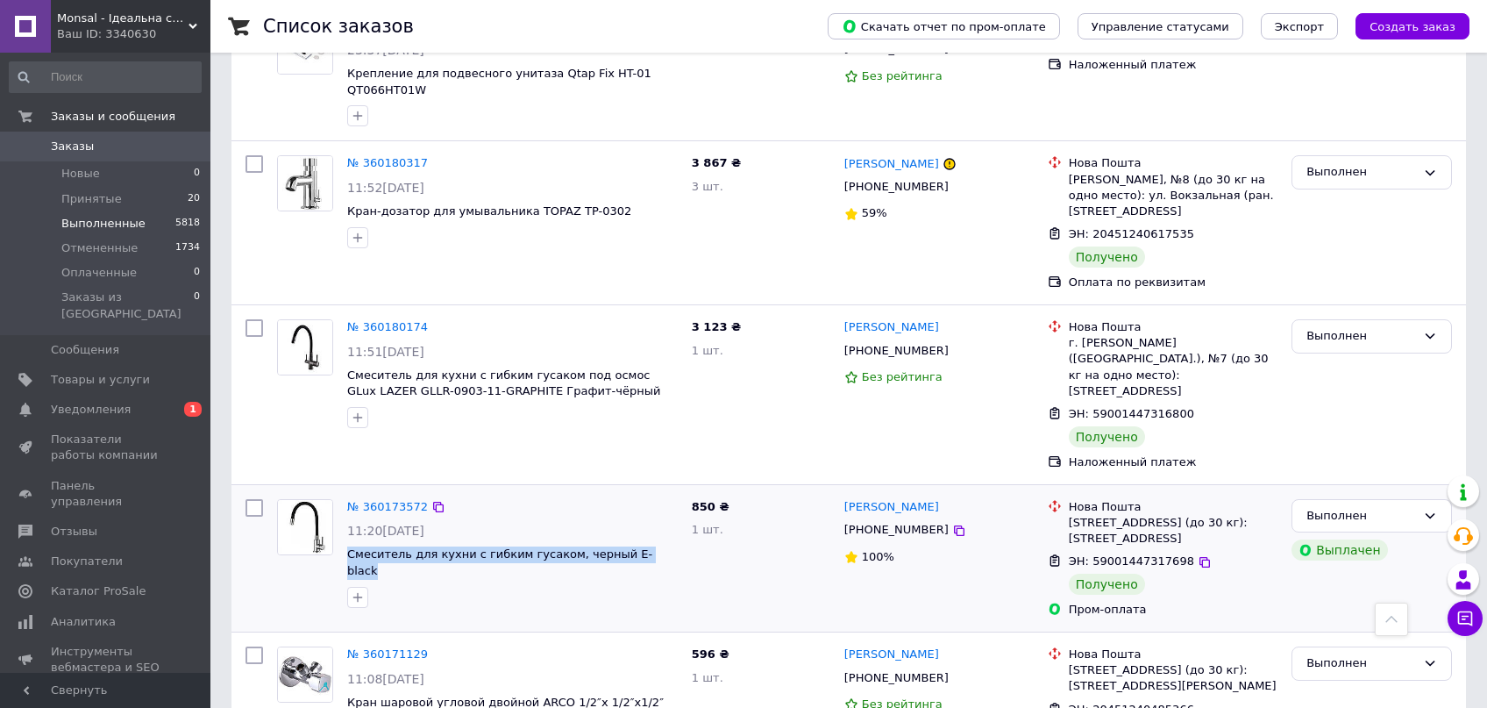
drag, startPoint x: 659, startPoint y: 307, endPoint x: 347, endPoint y: 305, distance: 312.2
click at [347, 546] on span "Смеситель для кухни с гибким гусаком, черный E-black" at bounding box center [512, 562] width 331 height 32
copy span "Смеситель для кухни с гибким гусаком, черный E-black"
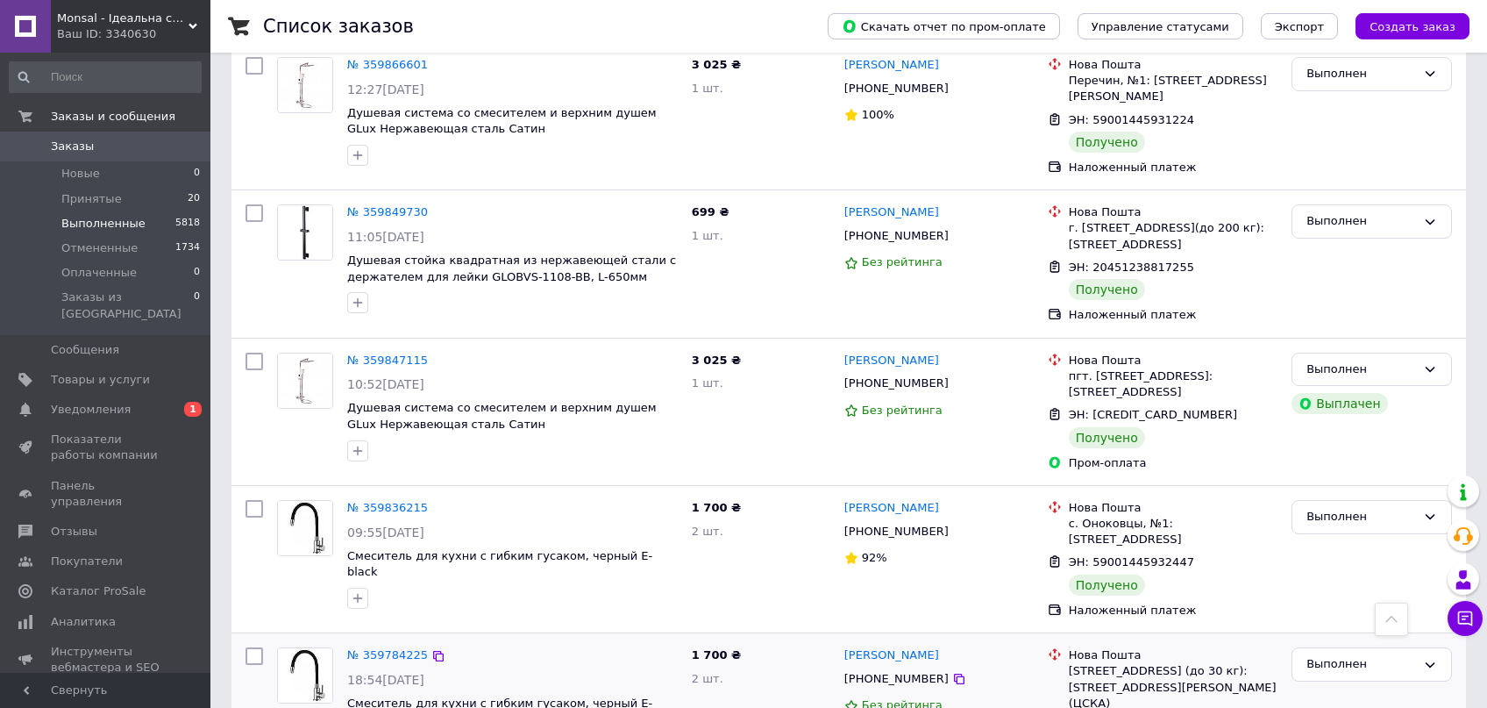
scroll to position [7715, 0]
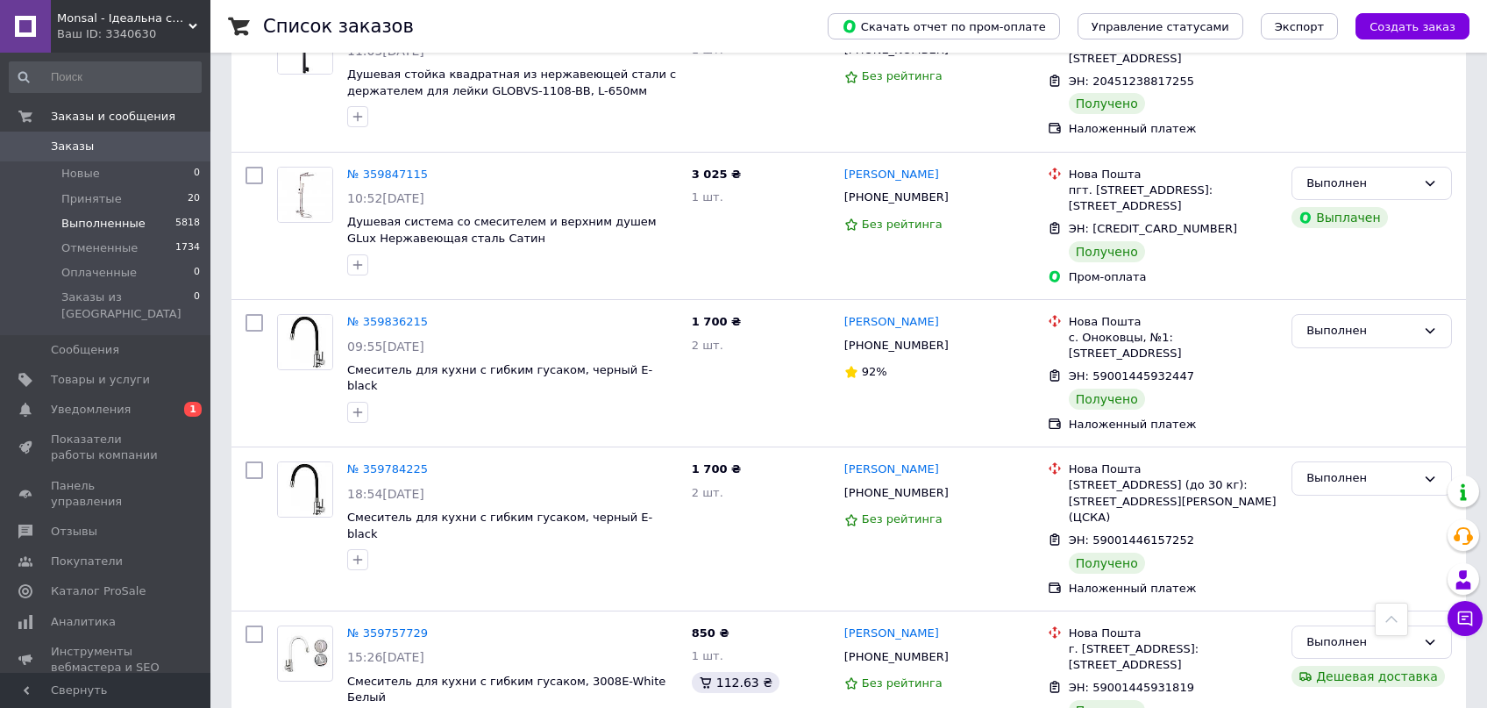
drag, startPoint x: 474, startPoint y: 477, endPoint x: 345, endPoint y: 455, distance: 131.6
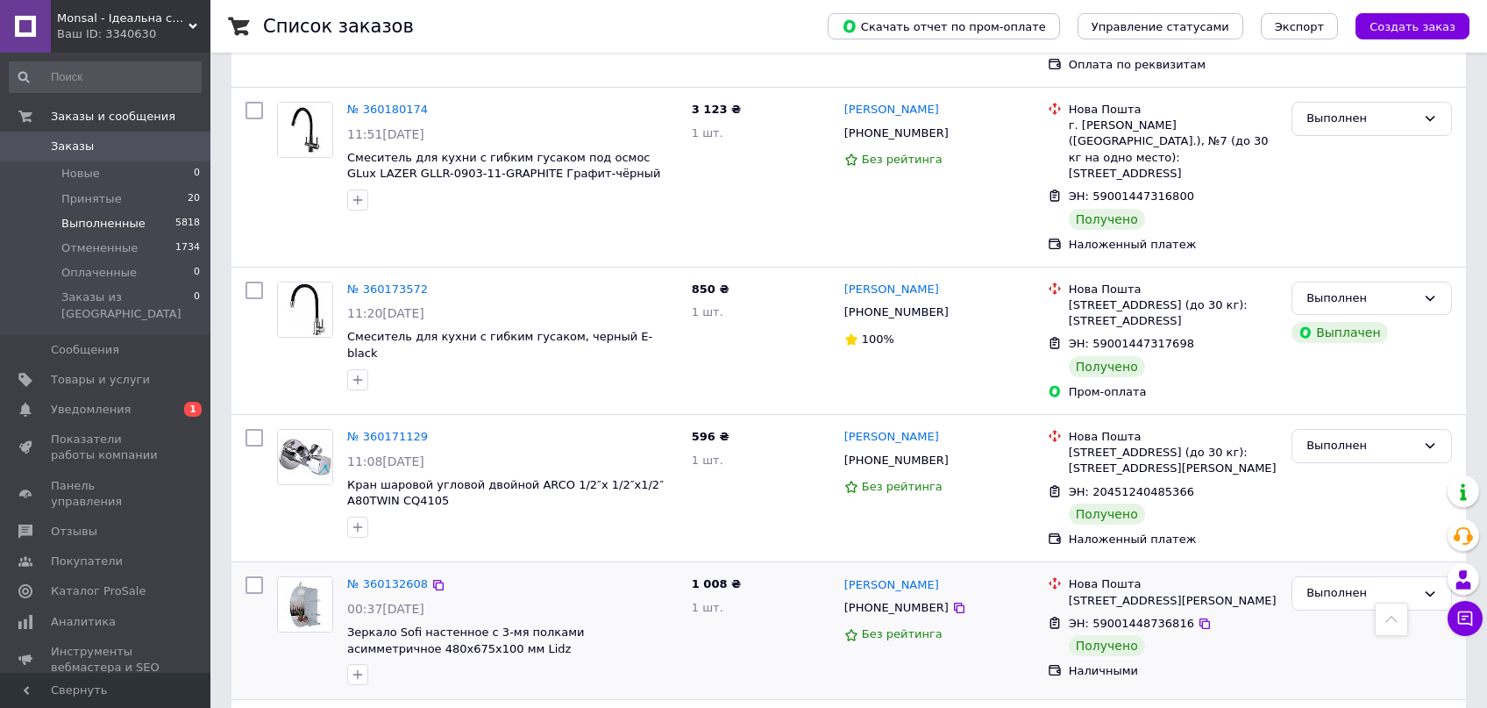
scroll to position [5484, 0]
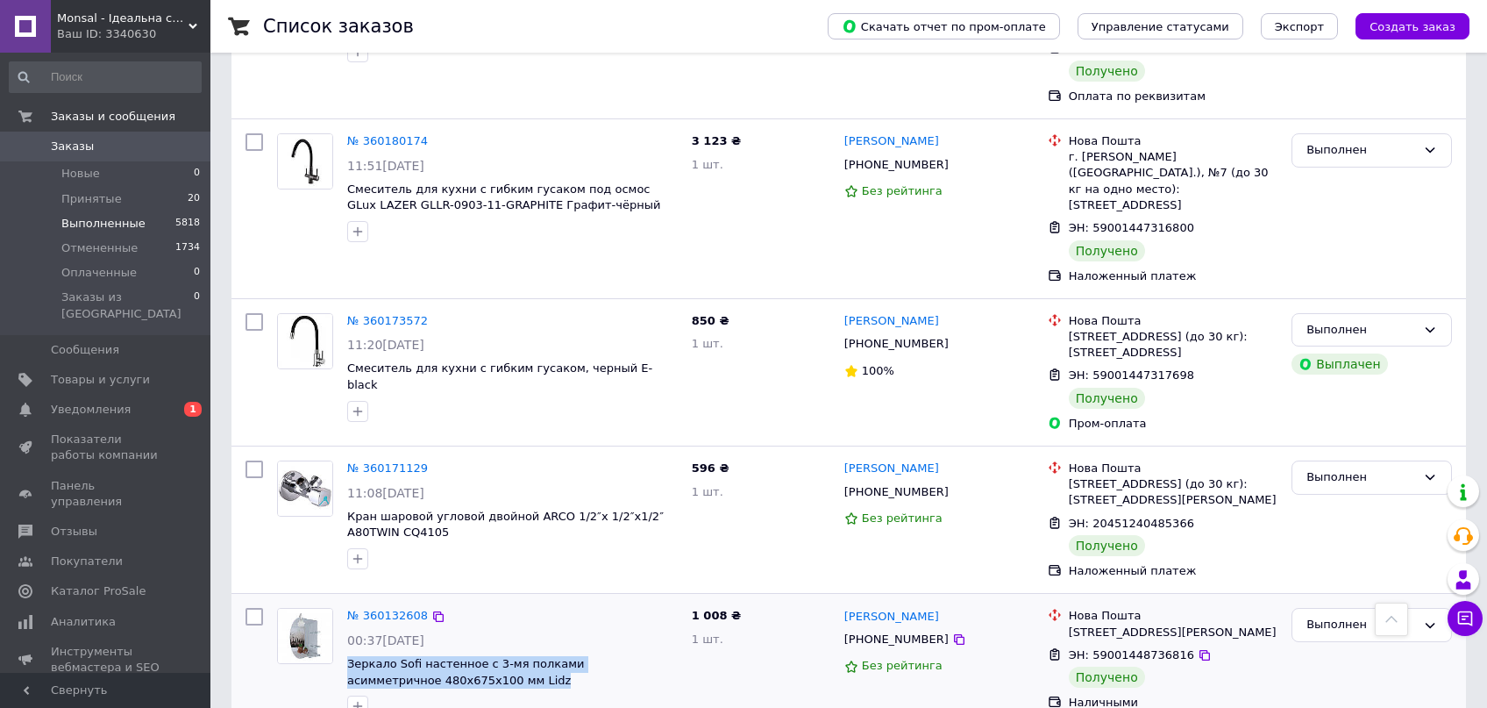
drag, startPoint x: 415, startPoint y: 427, endPoint x: 344, endPoint y: 415, distance: 72.1
click at [347, 656] on span "Зеркало Sofi настенное с 3-мя полками асимметричное 480х675х100 мм Lidz" at bounding box center [512, 672] width 331 height 32
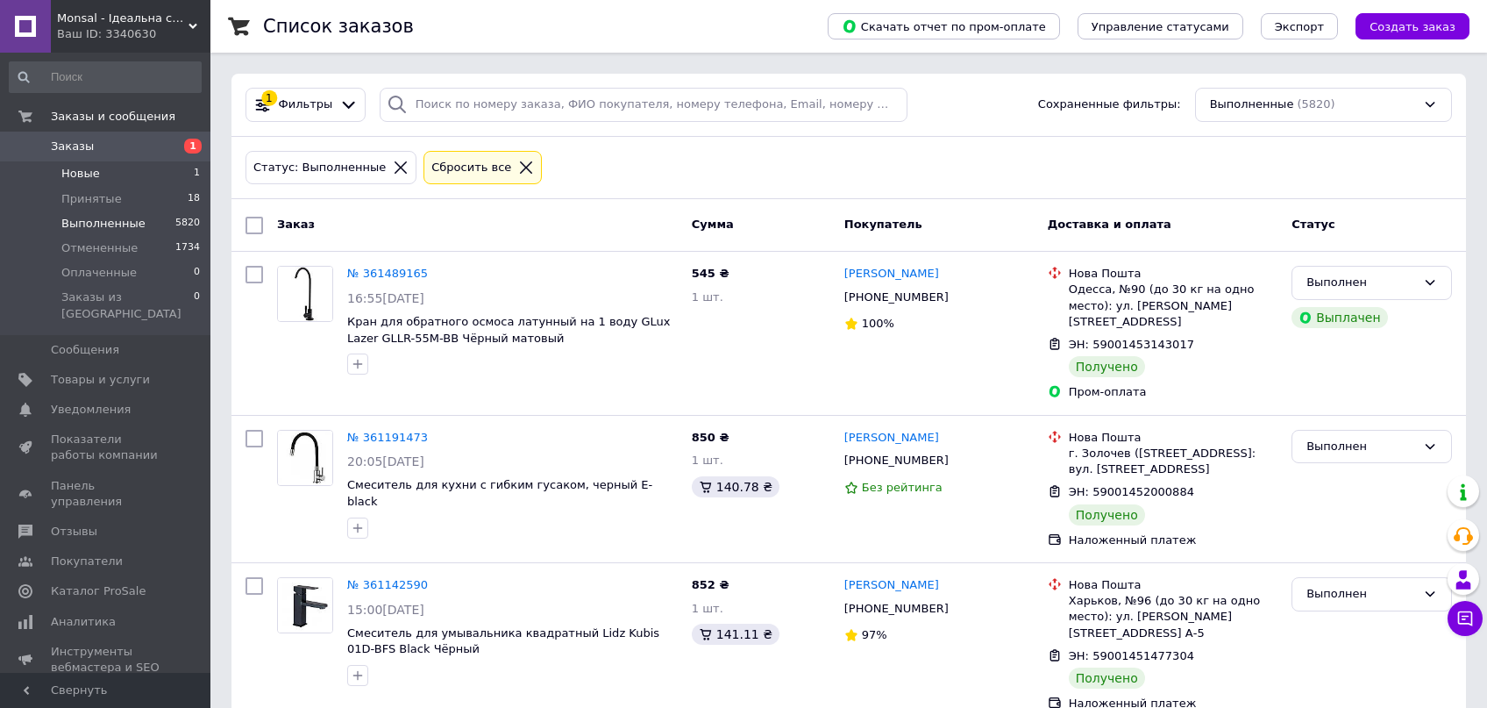
click at [89, 175] on span "Новые" at bounding box center [80, 174] width 39 height 16
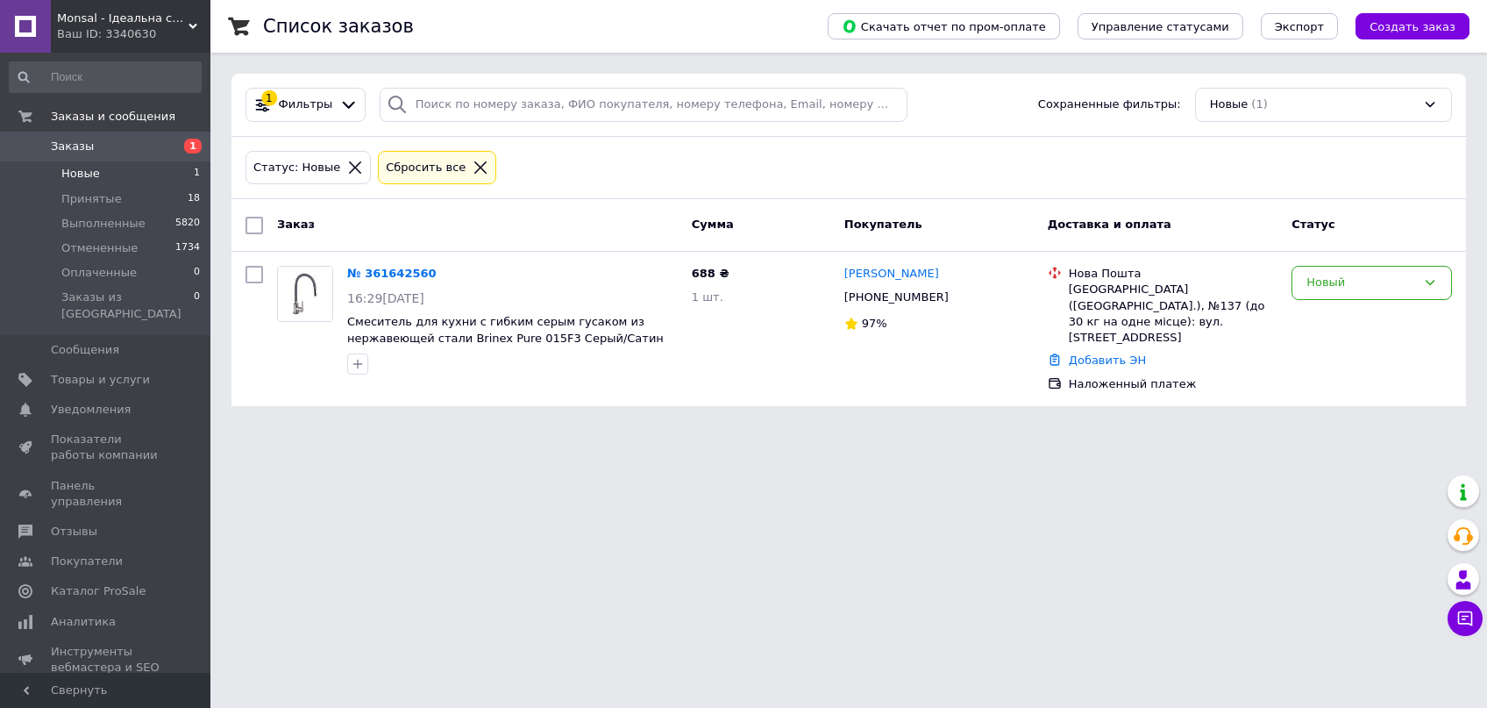
click at [1122, 169] on div "Статус: Новые Сбросить все" at bounding box center [849, 167] width 1214 height 41
click at [404, 275] on link "№ 361642560" at bounding box center [391, 273] width 89 height 13
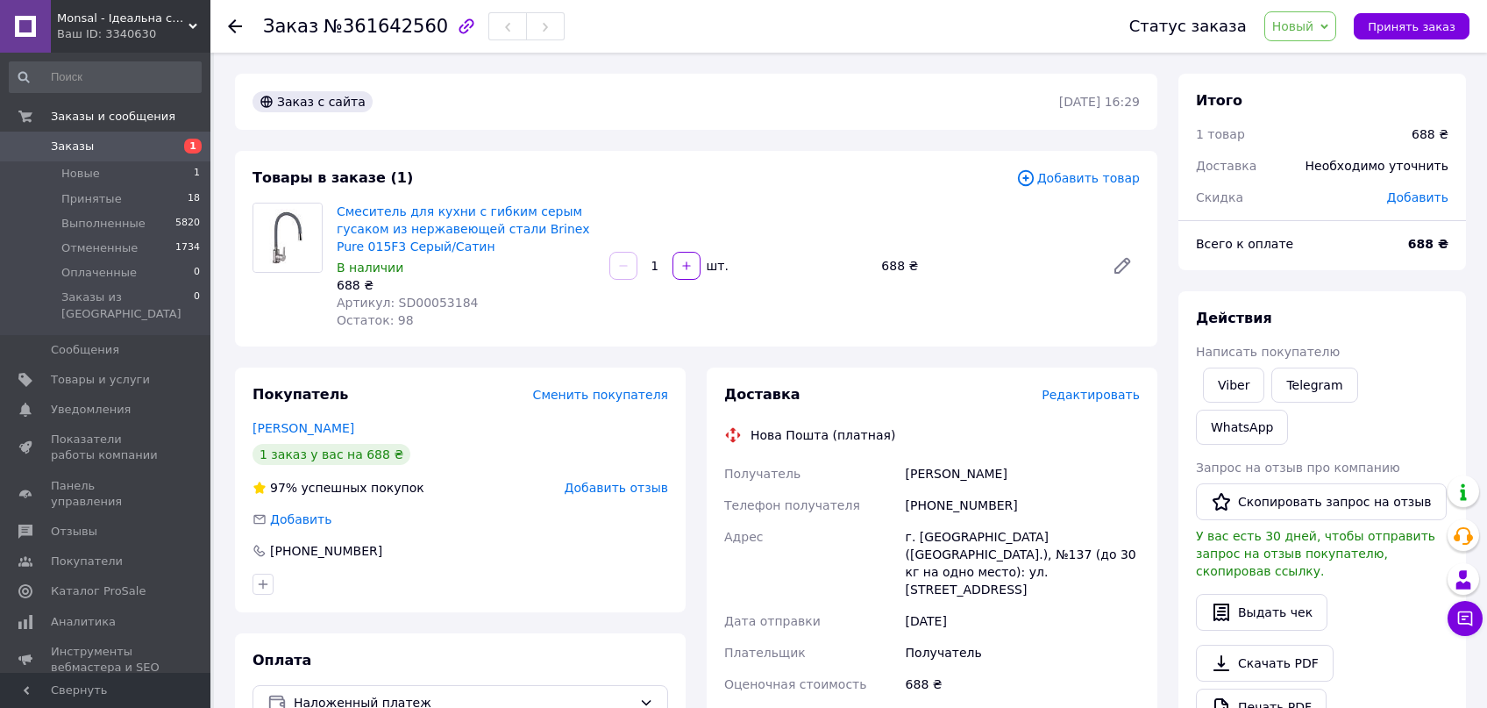
click at [804, 176] on div "Товары в заказе (1)" at bounding box center [635, 178] width 764 height 20
click at [795, 254] on div "1   шт." at bounding box center [739, 266] width 262 height 28
click at [795, 229] on div "Смеситель для кухни с гибким серым гусаком из нержавеющей стали Brinex Pure 015…" at bounding box center [738, 265] width 817 height 133
click at [787, 182] on div "Товары в заказе (1)" at bounding box center [635, 178] width 764 height 20
click at [847, 193] on div "Товары в заказе (1) Добавить товар Смеситель для кухни с гибким серым гусаком и…" at bounding box center [696, 249] width 922 height 196
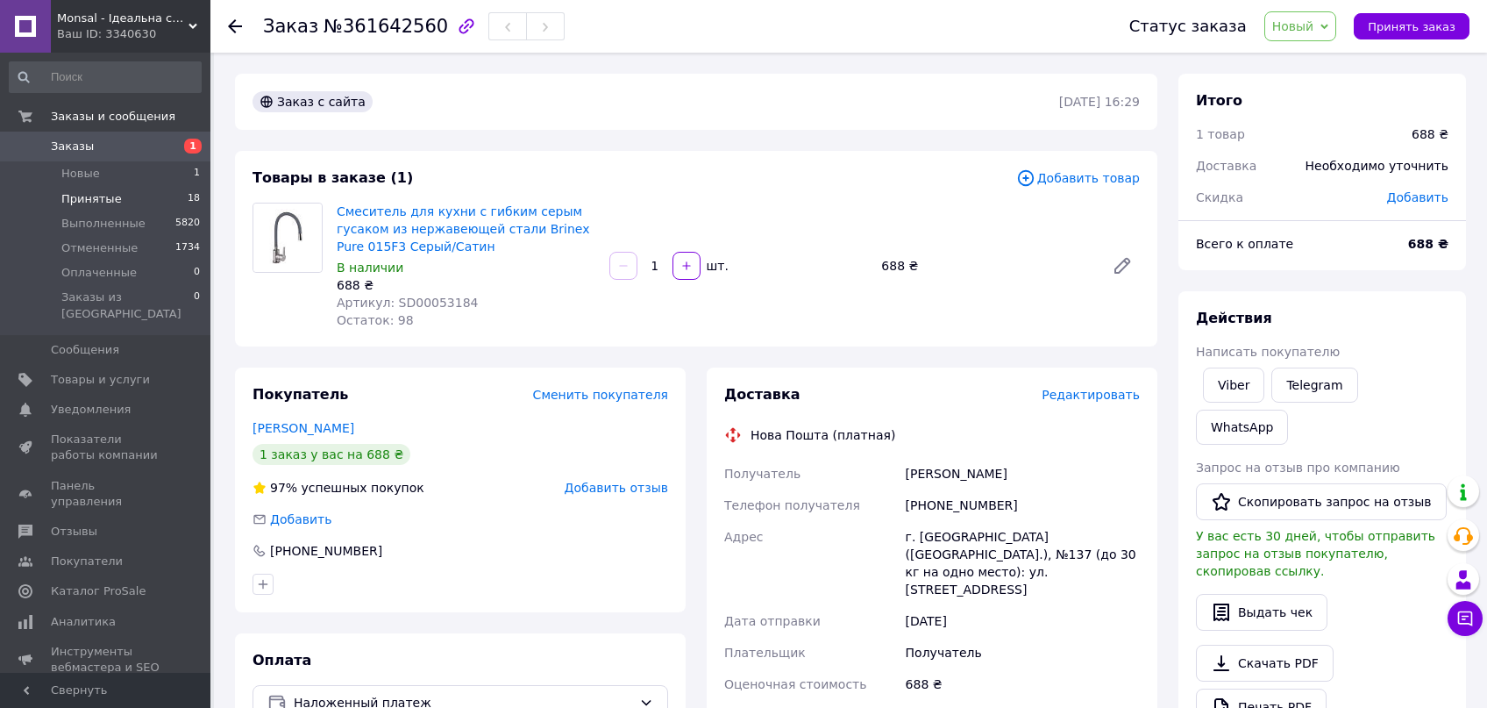
drag, startPoint x: 851, startPoint y: 196, endPoint x: 203, endPoint y: 196, distance: 648.9
click at [848, 196] on div "Товары в заказе (1) Добавить товар Смеситель для кухни с гибким серым гусаком и…" at bounding box center [696, 249] width 922 height 196
click at [518, 196] on div "Товары в заказе (1) Добавить товар Смеситель для кухни с гибким серым гусаком и…" at bounding box center [696, 249] width 922 height 196
click at [634, 209] on div "Смеситель для кухни с гибким серым гусаком из нержавеющей стали Brinex Pure 015…" at bounding box center [738, 265] width 817 height 133
click at [650, 205] on div "Смеситель для кухни с гибким серым гусаком из нержавеющей стали Brinex Pure 015…" at bounding box center [738, 265] width 817 height 133
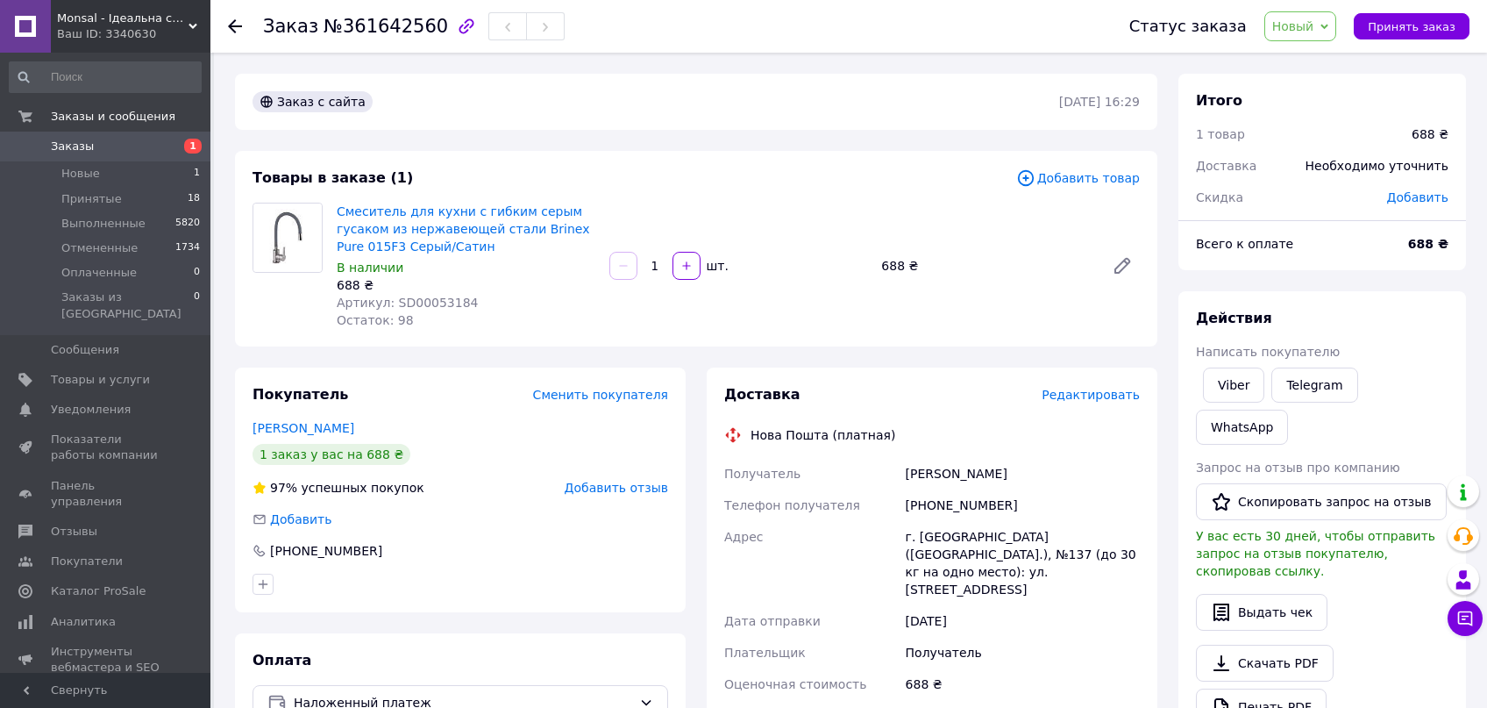
click at [745, 195] on div "Товары в заказе (1) Добавить товар Смеситель для кухни с гибким серым гусаком и…" at bounding box center [696, 249] width 922 height 196
click at [855, 189] on div "Товары в заказе (1) Добавить товар Смеситель для кухни с гибким серым гусаком и…" at bounding box center [696, 249] width 922 height 196
click at [861, 185] on div "Товары в заказе (1)" at bounding box center [635, 178] width 764 height 20
click at [886, 186] on div "Товары в заказе (1)" at bounding box center [635, 178] width 764 height 20
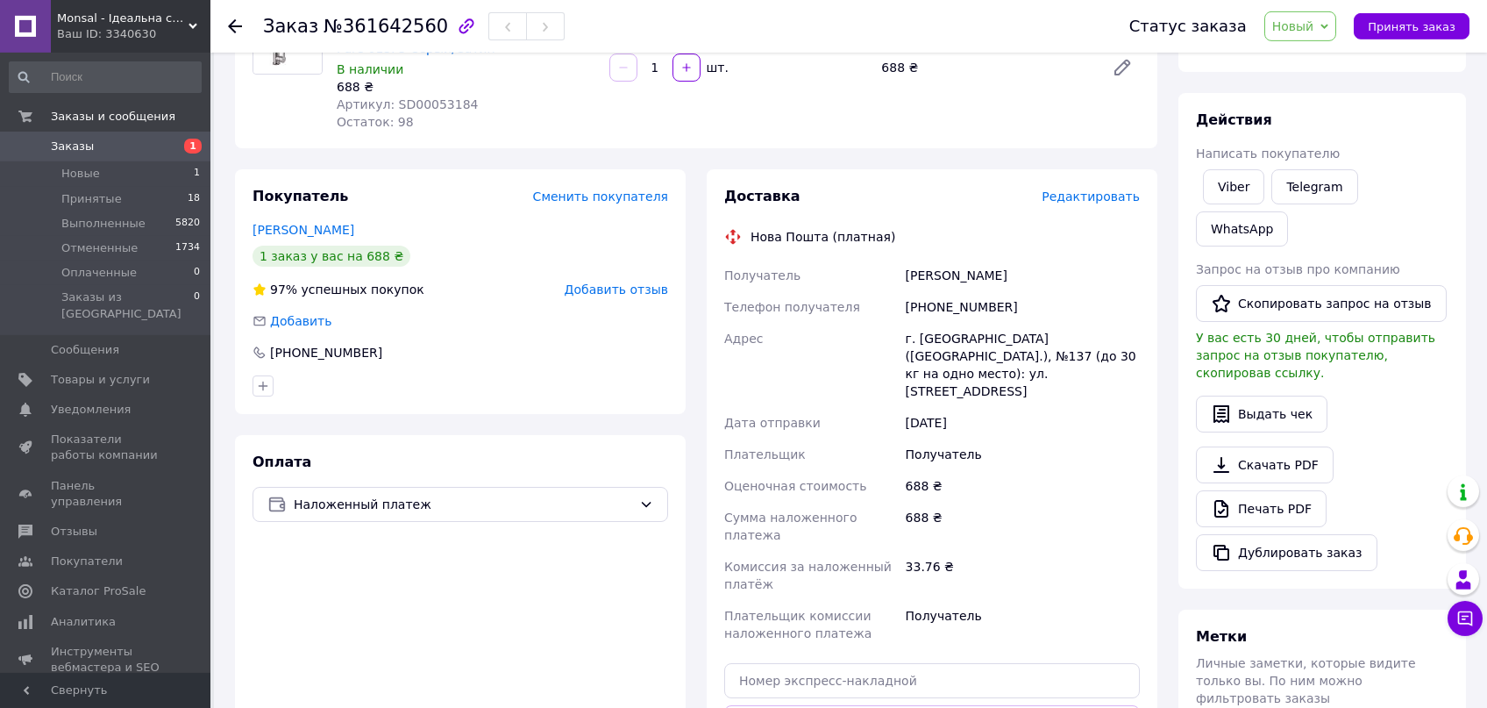
scroll to position [279, 0]
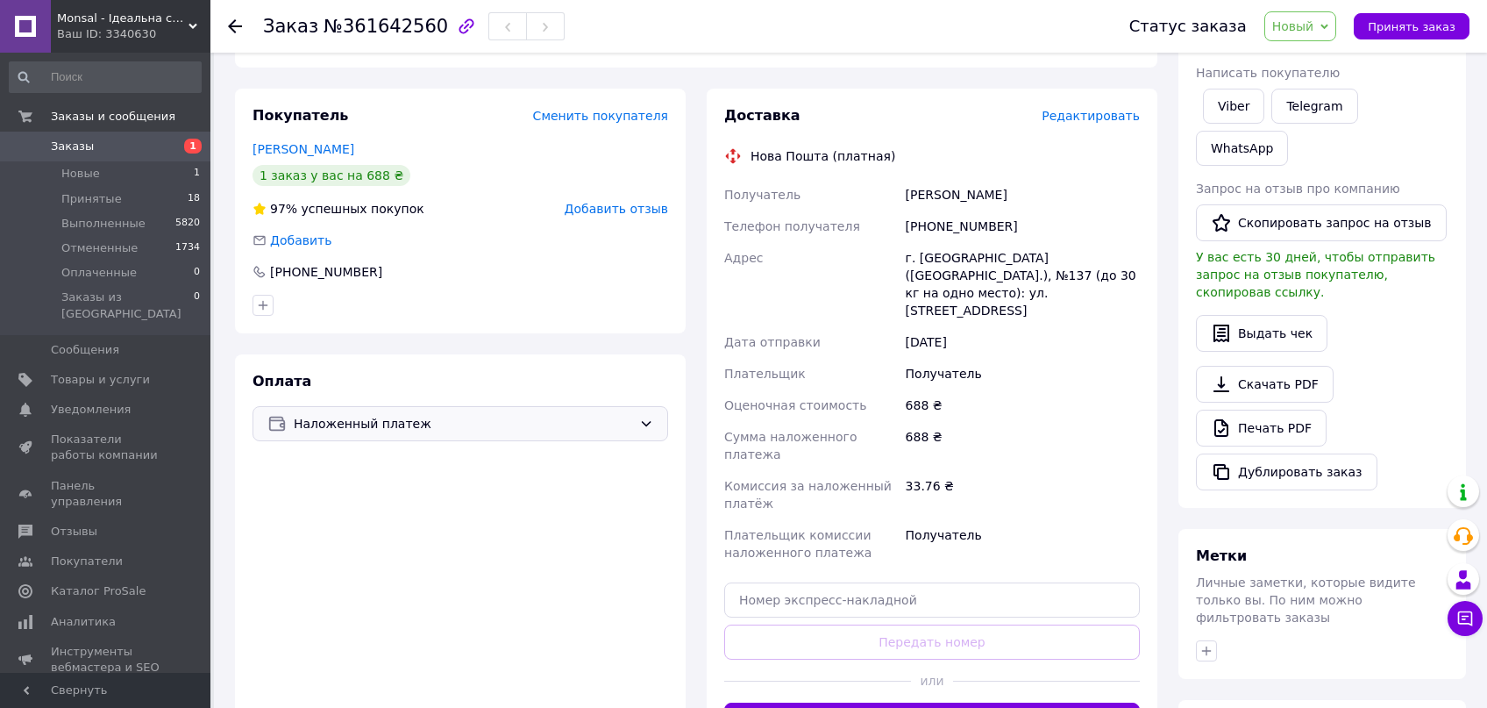
click at [652, 422] on icon at bounding box center [646, 424] width 14 height 14
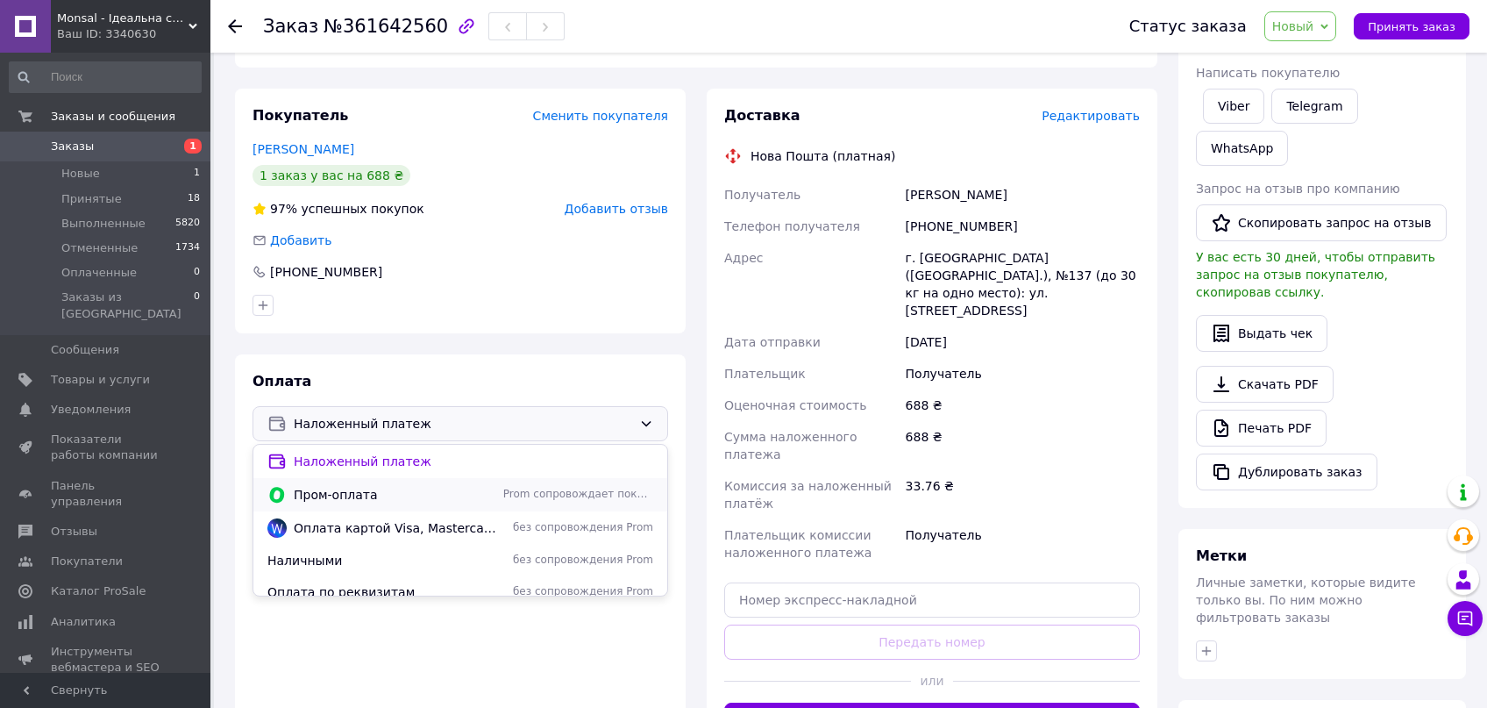
scroll to position [12, 0]
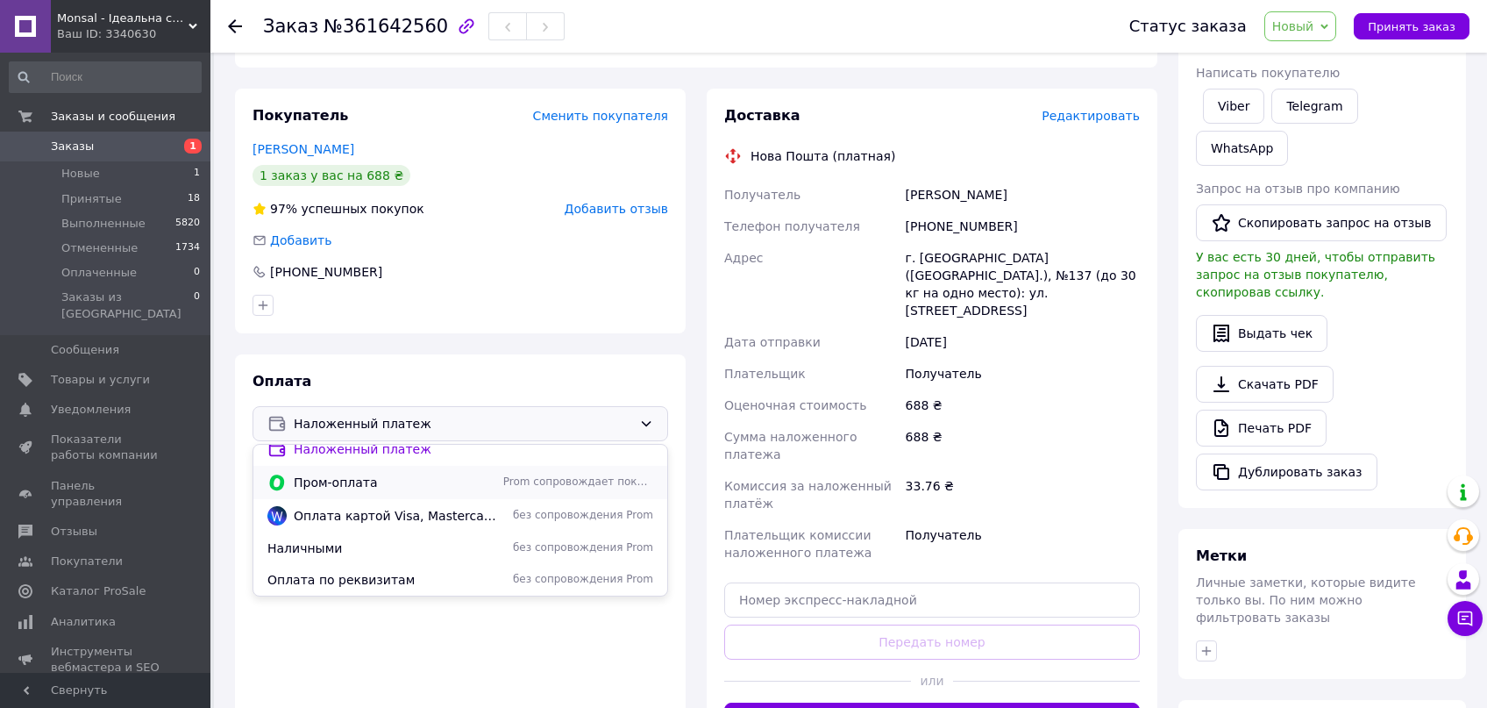
click at [410, 483] on span "Пром-оплата" at bounding box center [395, 483] width 203 height 18
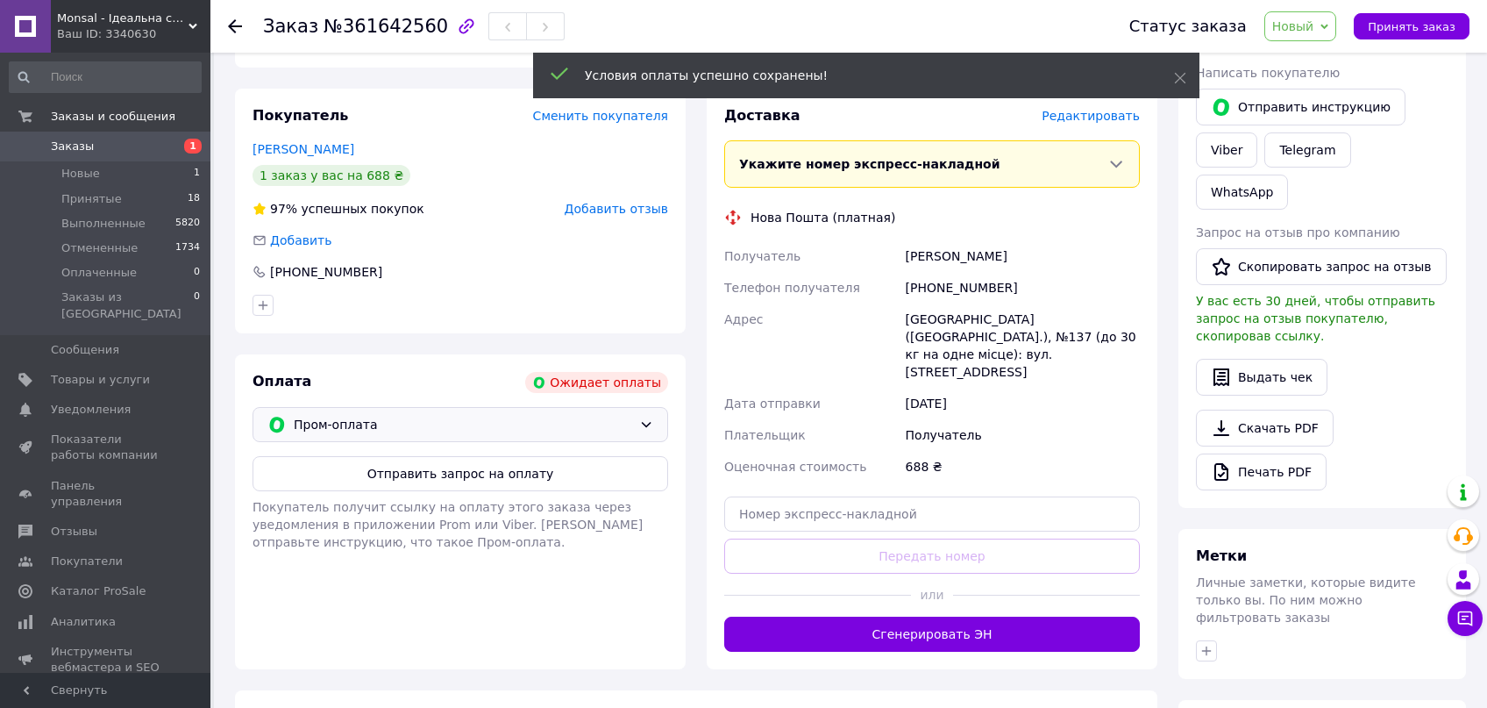
click at [1193, 75] on div "Условия оплаты успешно сохранены!" at bounding box center [866, 76] width 666 height 46
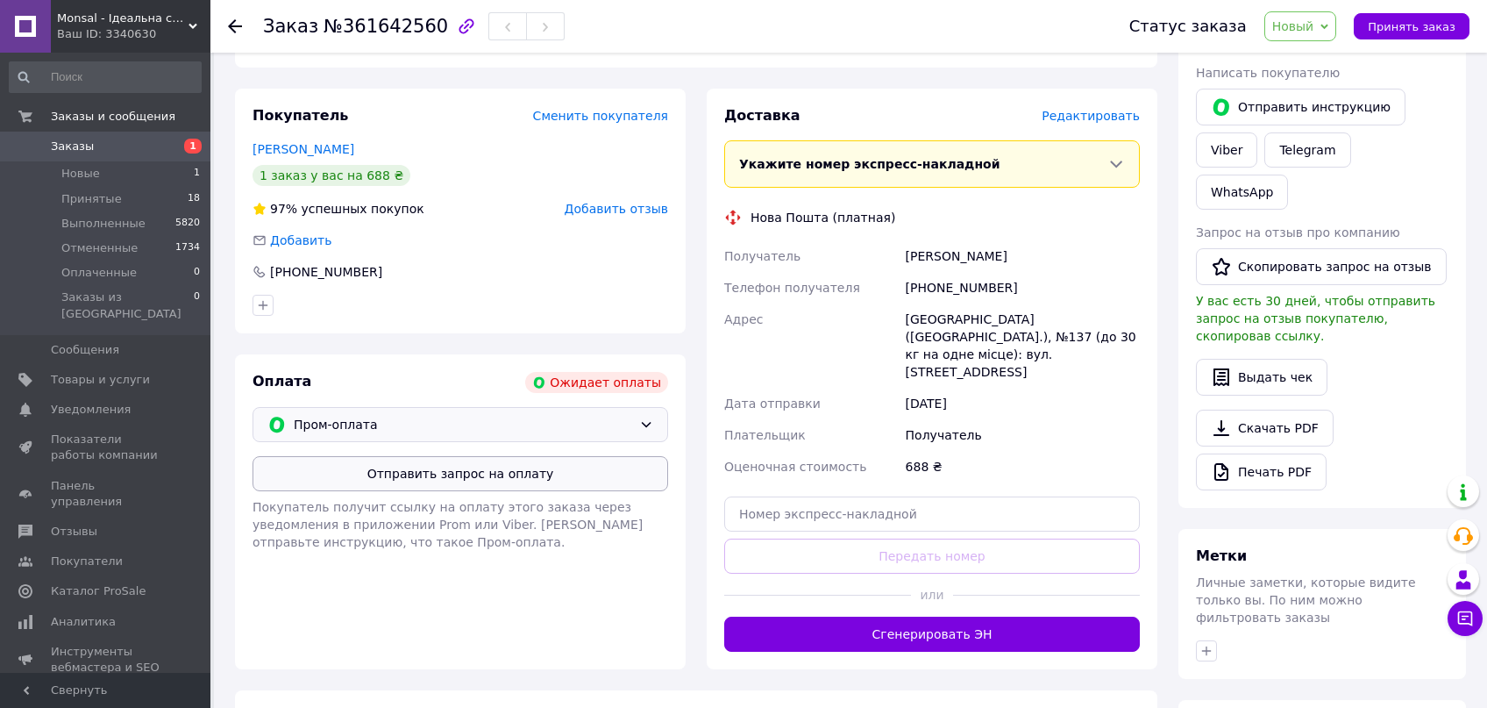
click at [467, 473] on button "Отправить запрос на оплату" at bounding box center [461, 473] width 416 height 35
click at [1059, 13] on div "Заказ №361642560" at bounding box center [678, 26] width 831 height 53
drag, startPoint x: 997, startPoint y: 288, endPoint x: 873, endPoint y: 296, distance: 123.8
click at [873, 296] on div "Получатель Гриценко Юрий Телефон получателя +380939276679 Адрес Київ (Київська …" at bounding box center [932, 361] width 423 height 242
copy div "Телефон получателя +380939276679"
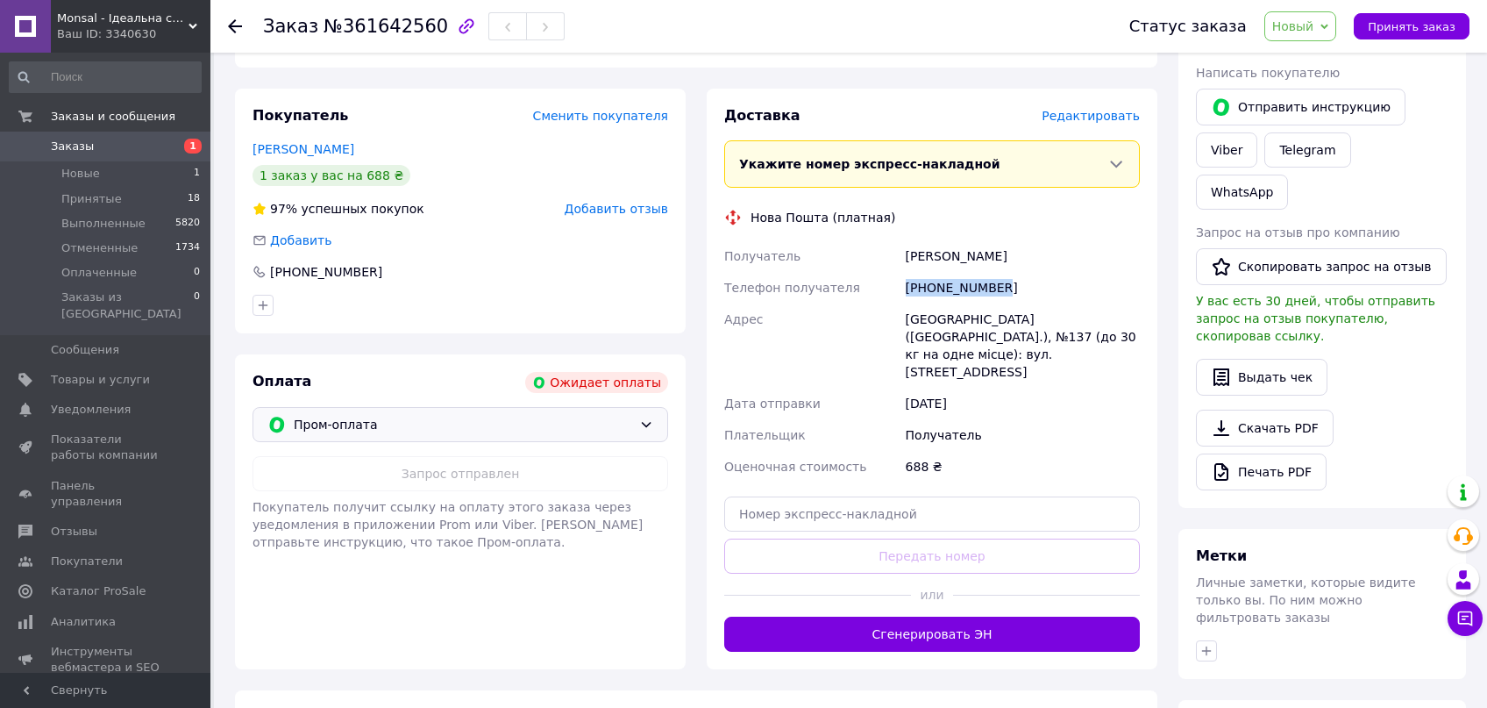
click at [1066, 32] on div "Заказ №361642560" at bounding box center [678, 26] width 831 height 53
click at [1052, 451] on div "688 ₴" at bounding box center [1022, 467] width 241 height 32
click at [1094, 243] on div "Гриценко Юрий" at bounding box center [1022, 256] width 241 height 32
click at [1085, 253] on div "Гриценко Юрий" at bounding box center [1022, 256] width 241 height 32
click at [239, 27] on use at bounding box center [235, 26] width 14 height 14
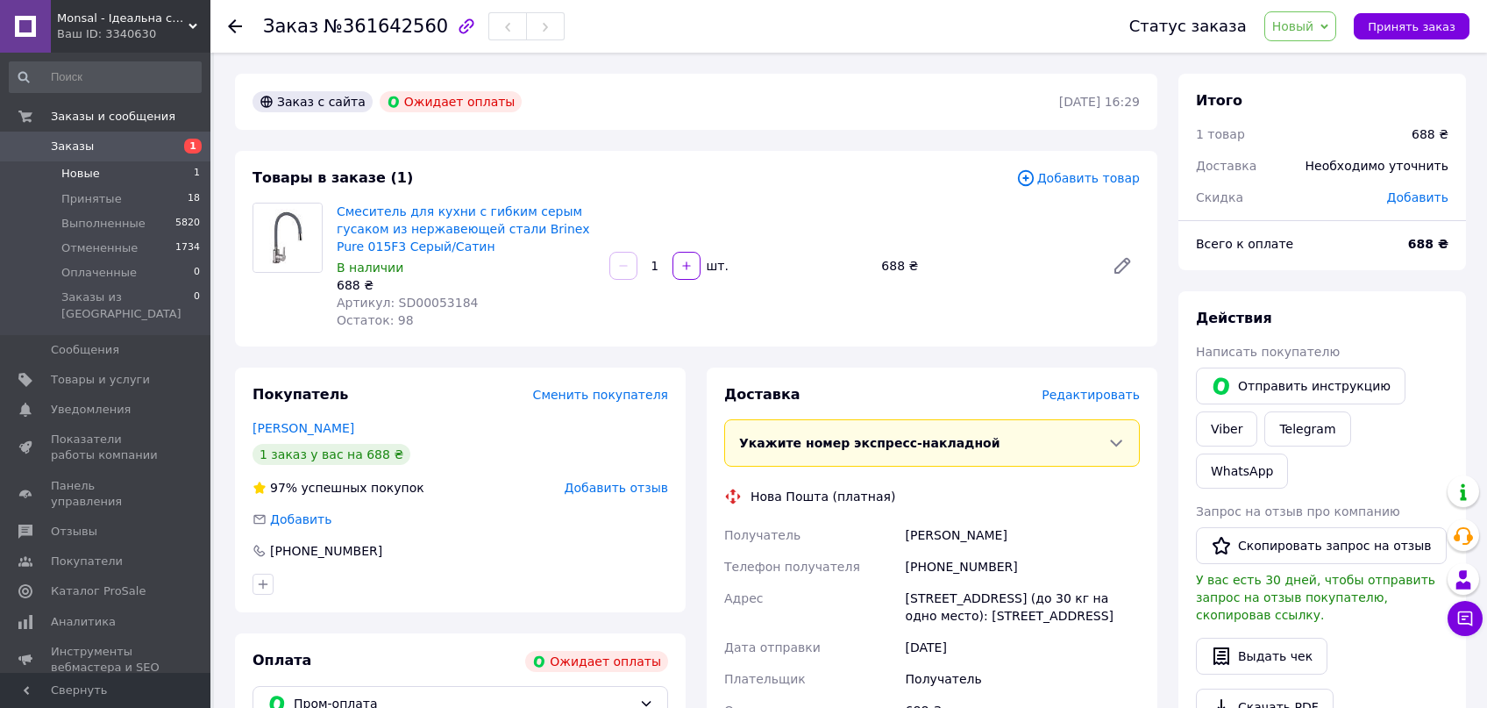
click at [102, 172] on li "Новые 1" at bounding box center [105, 173] width 210 height 25
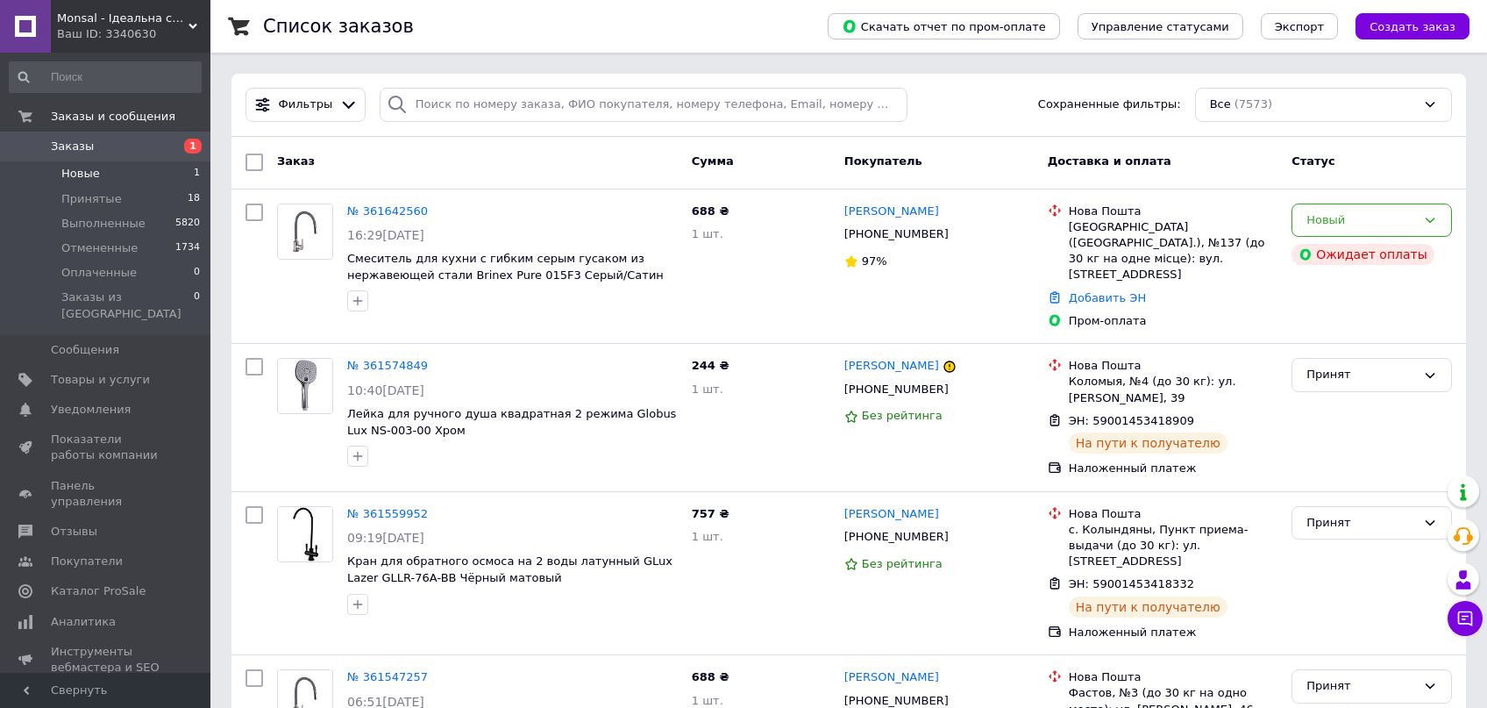
click at [91, 168] on span "Новые" at bounding box center [80, 174] width 39 height 16
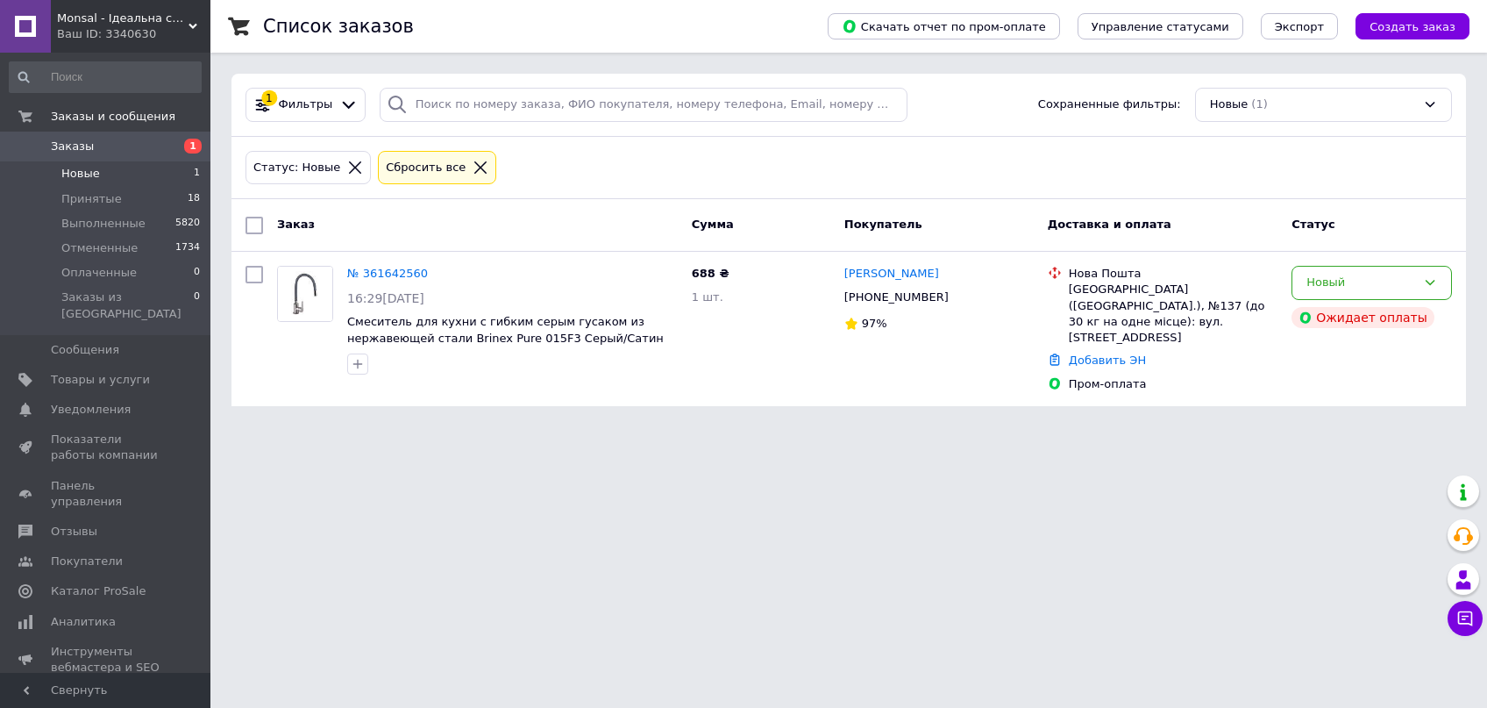
click at [1224, 427] on html "Monsal - Ідеальна сантехніка Ваш ID: 3340630 Сайт Monsal - Ідеальна сантехніка …" at bounding box center [743, 213] width 1487 height 427
click at [1205, 427] on html "Monsal - Ідеальна сантехніка Ваш ID: 3340630 Сайт Monsal - Ідеальна сантехніка …" at bounding box center [743, 213] width 1487 height 427
drag, startPoint x: 723, startPoint y: 505, endPoint x: 1250, endPoint y: 346, distance: 549.6
click at [727, 427] on html "Monsal - Ідеальна сантехніка Ваш ID: 3340630 Сайт Monsal - Ідеальна сантехніка …" at bounding box center [743, 213] width 1487 height 427
drag, startPoint x: 885, startPoint y: 660, endPoint x: 1040, endPoint y: 701, distance: 160.4
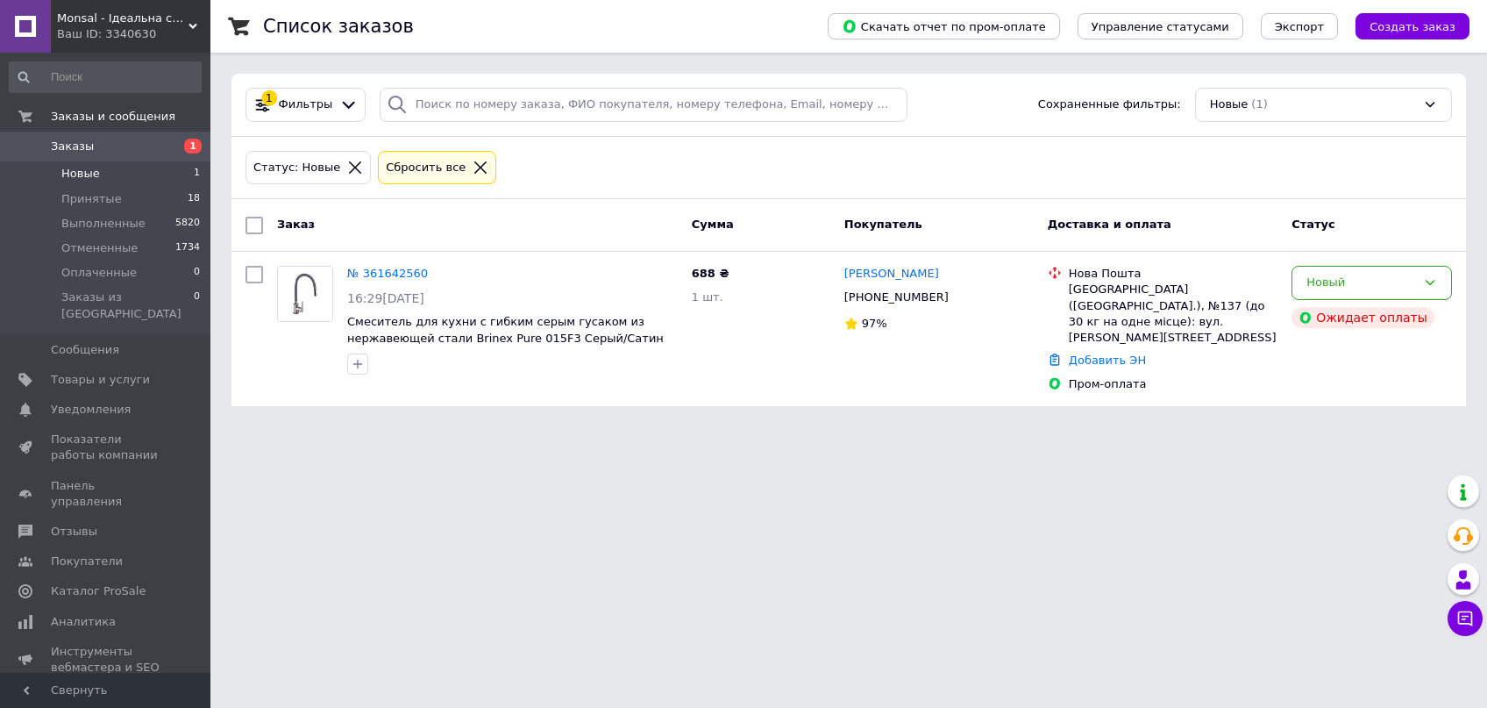
click at [888, 427] on html "Monsal - Ідеальна сантехніка Ваш ID: 3340630 Сайт Monsal - Ідеальна сантехніка …" at bounding box center [743, 213] width 1487 height 427
click at [1006, 193] on div "Статус: Новые Сбросить все" at bounding box center [849, 168] width 1235 height 63
click at [762, 164] on div "Статус: Новые Сбросить все" at bounding box center [849, 167] width 1214 height 41
click at [873, 178] on div "Статус: Новые Сбросить все" at bounding box center [849, 167] width 1214 height 41
click at [702, 136] on div "1 Фильтры Сохраненные фильтры: Новые (1)" at bounding box center [849, 105] width 1235 height 63
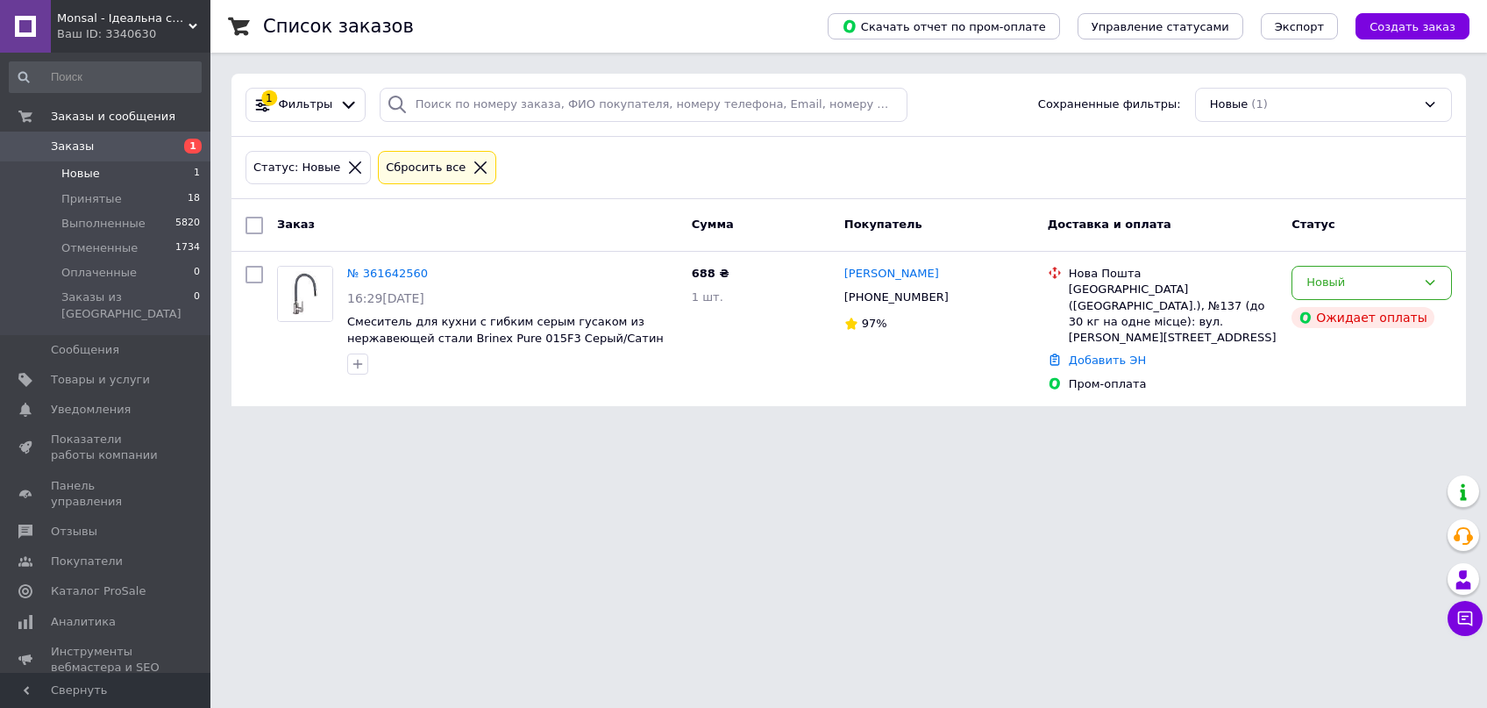
click at [818, 180] on div "Статус: Новые Сбросить все" at bounding box center [849, 167] width 1214 height 41
click at [1390, 146] on div "Статус: Новые Сбросить все" at bounding box center [849, 168] width 1235 height 63
click at [530, 427] on html "Monsal - Ідеальна сантехніка Ваш ID: 3340630 Сайт Monsal - Ідеальна сантехніка …" at bounding box center [743, 213] width 1487 height 427
click at [1112, 146] on div "Статус: Новые Сбросить все" at bounding box center [849, 168] width 1235 height 63
drag, startPoint x: 1015, startPoint y: 594, endPoint x: 1118, endPoint y: 570, distance: 106.1
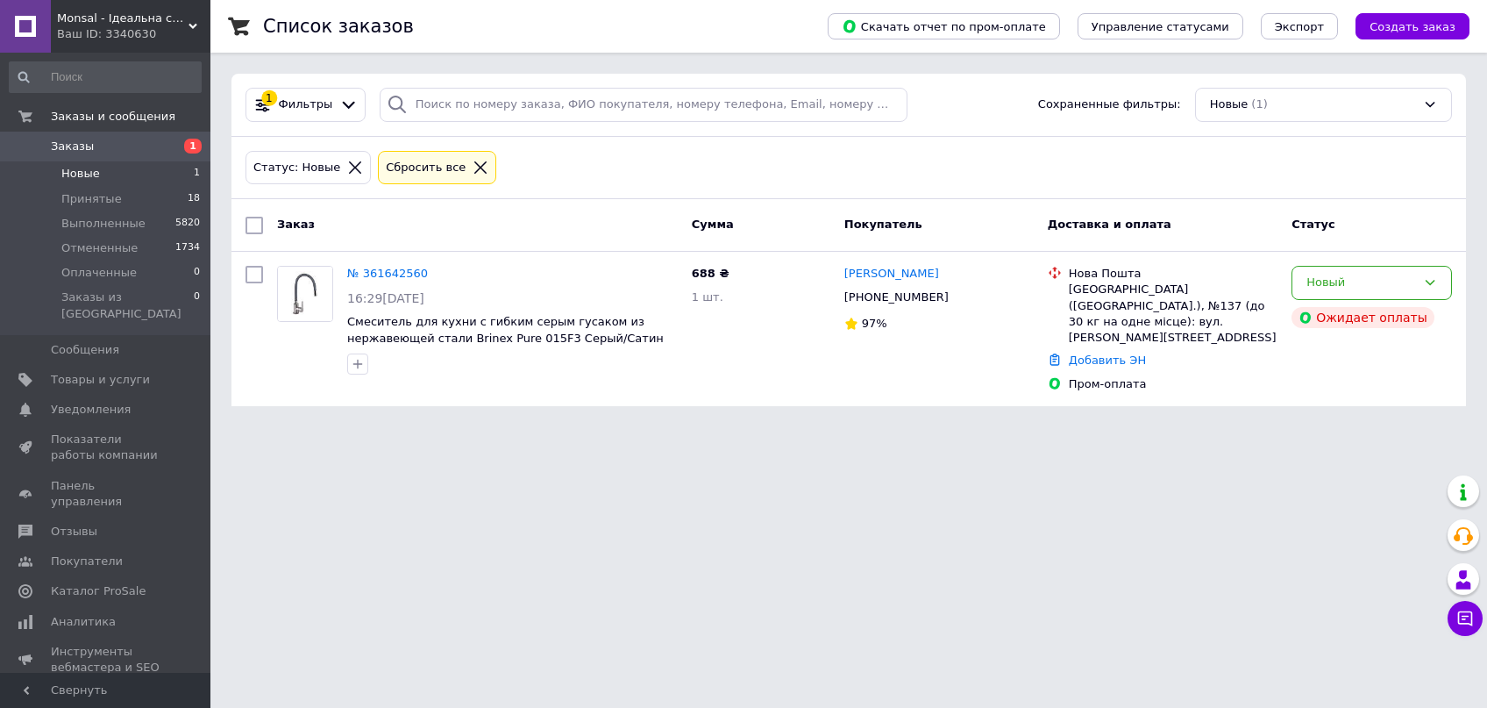
click at [1017, 427] on html "Monsal - Ідеальна сантехніка Ваш ID: 3340630 Сайт Monsal - Ідеальна сантехніка …" at bounding box center [743, 213] width 1487 height 427
click at [1313, 496] on div "Справка по разделу" at bounding box center [1381, 491] width 148 height 35
click at [1421, 166] on div "Статус: Новые Сбросить все" at bounding box center [849, 167] width 1214 height 41
click at [963, 158] on div "Статус: Новые Сбросить все" at bounding box center [849, 167] width 1214 height 41
drag, startPoint x: 1478, startPoint y: 268, endPoint x: 1478, endPoint y: 221, distance: 47.4
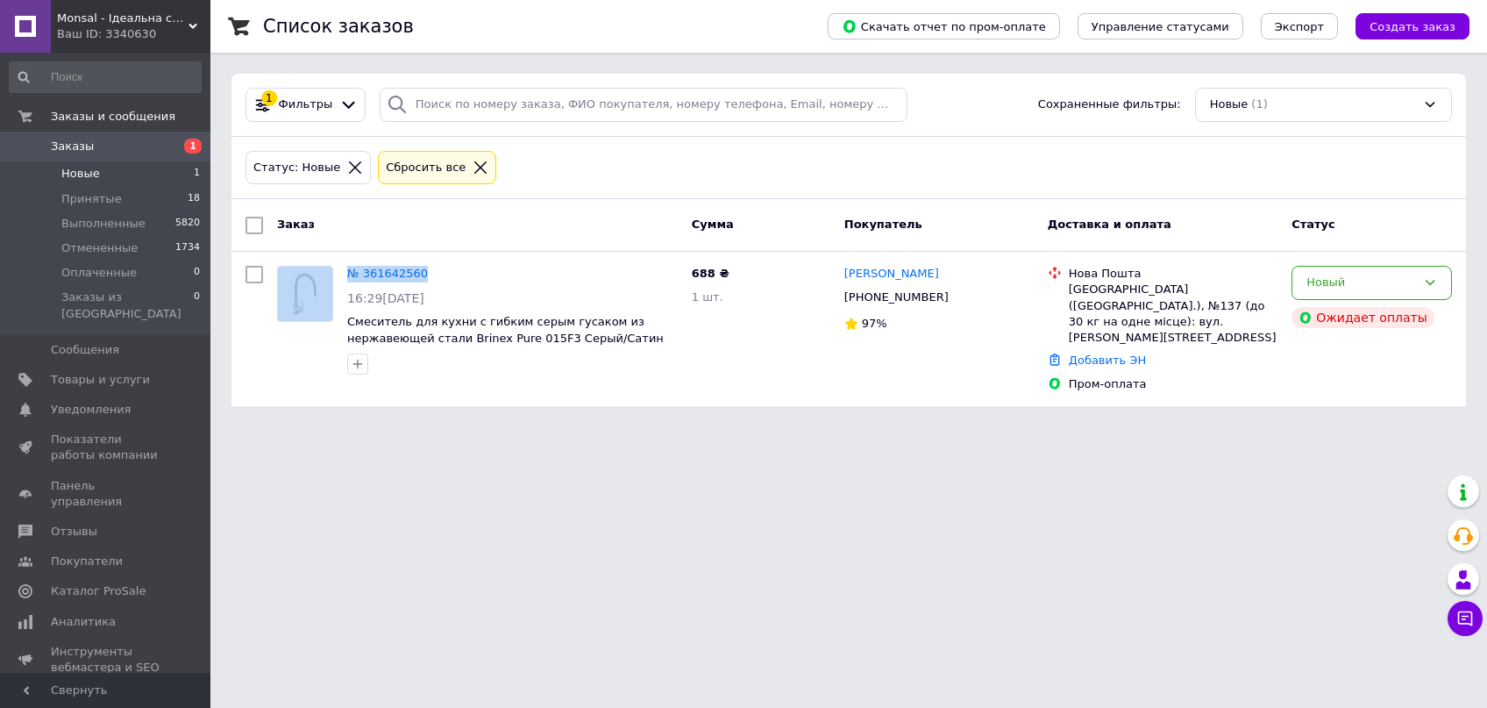
click at [1478, 223] on div "Список заказов Скачать отчет по пром-оплате Управление статусами Экспорт Создат…" at bounding box center [848, 213] width 1277 height 427
click at [1369, 189] on div "Статус: Новые Сбросить все" at bounding box center [849, 168] width 1235 height 63
click at [528, 210] on div "Заказ" at bounding box center [477, 226] width 415 height 32
click at [509, 427] on html "Monsal - Ідеальна сантехніка Ваш ID: 3340630 Сайт Monsal - Ідеальна сантехніка …" at bounding box center [743, 213] width 1487 height 427
drag, startPoint x: 1026, startPoint y: 495, endPoint x: 676, endPoint y: 16, distance: 593.0
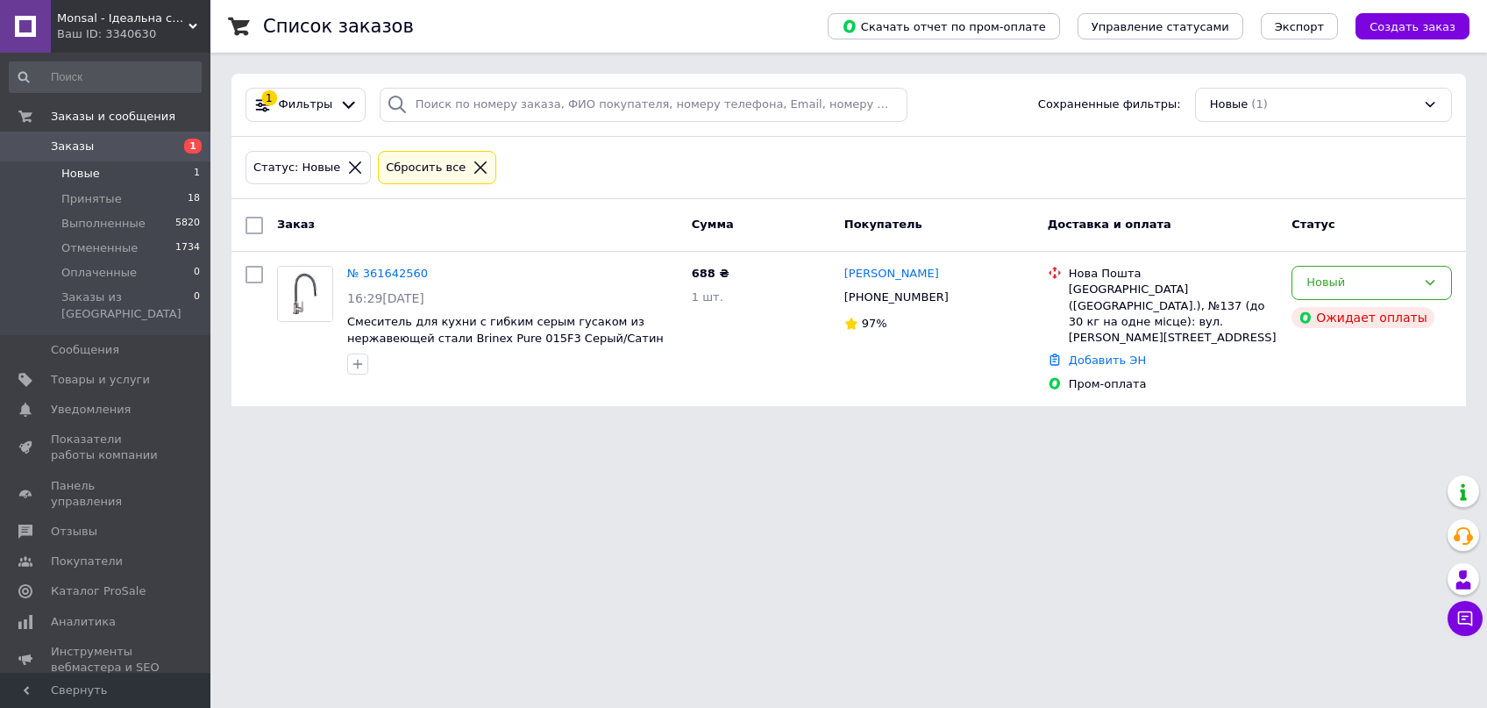
click at [1025, 427] on html "Monsal - Ідеальна сантехніка Ваш ID: 3340630 Сайт Monsal - Ідеальна сантехніка …" at bounding box center [743, 213] width 1487 height 427
